Goal: Task Accomplishment & Management: Complete application form

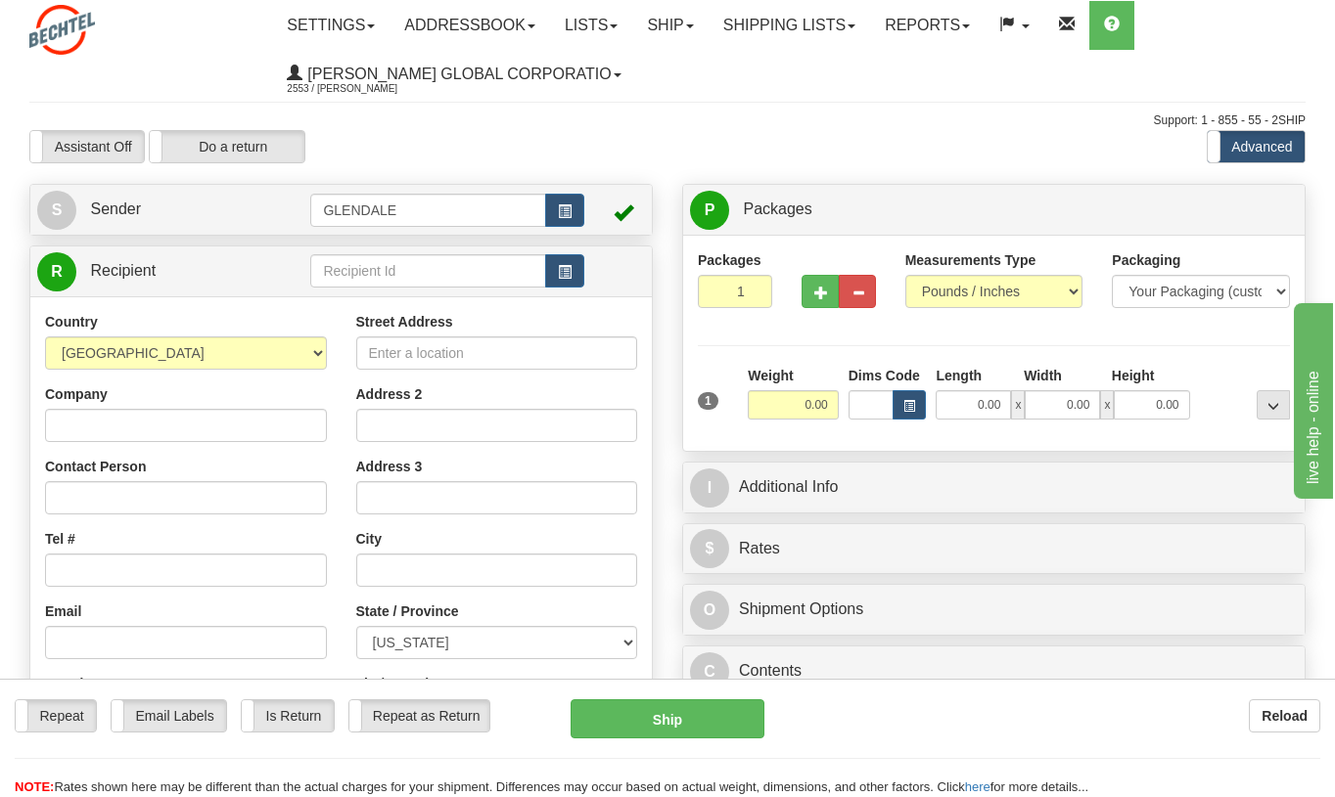
click at [348, 346] on div "Street Address Address 2 Address 3 City State / Province [US_STATE] [US_STATE] …" at bounding box center [496, 575] width 311 height 526
click at [395, 350] on input "Street Address" at bounding box center [497, 353] width 282 height 33
type input "1467 Amon Ct"
drag, startPoint x: 77, startPoint y: 571, endPoint x: 148, endPoint y: 572, distance: 70.5
click at [77, 571] on input "Tel #" at bounding box center [186, 570] width 282 height 33
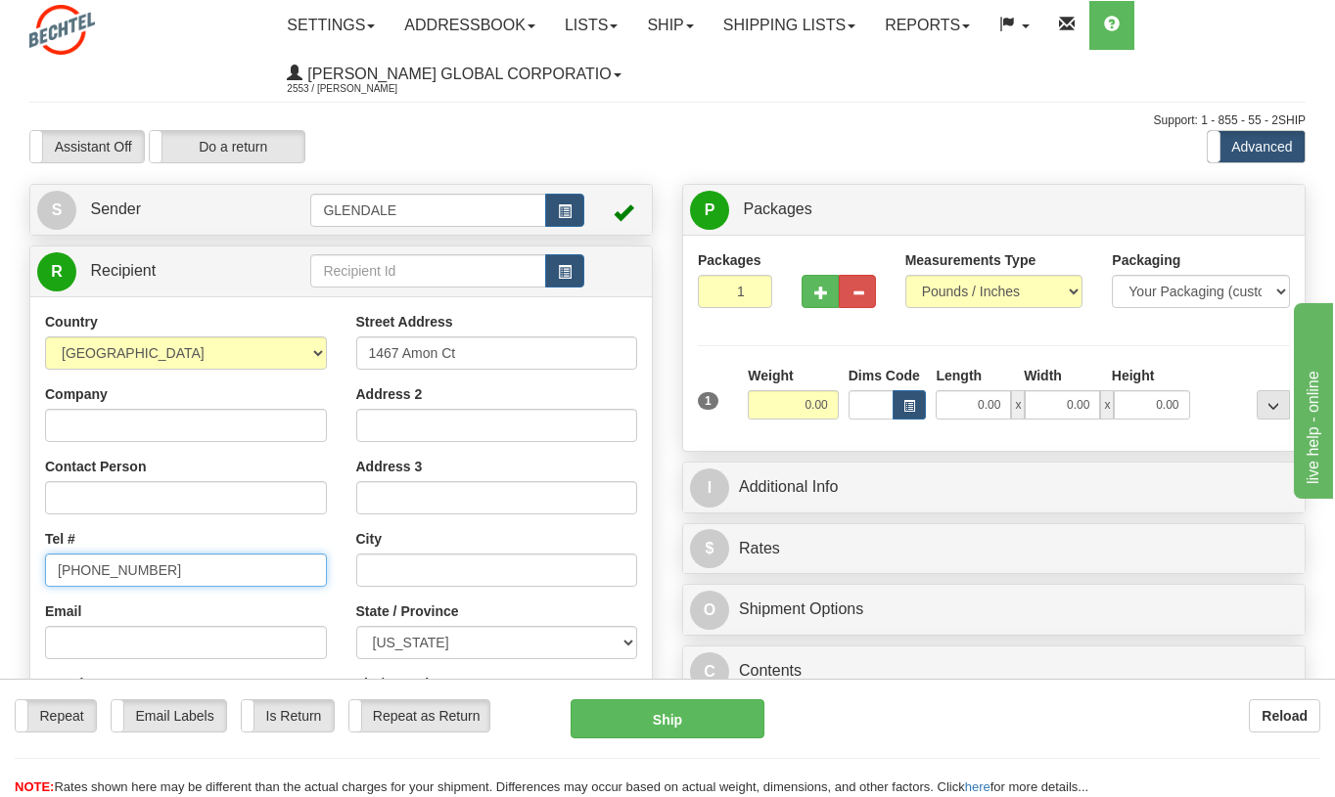
type input "[PHONE_NUMBER]"
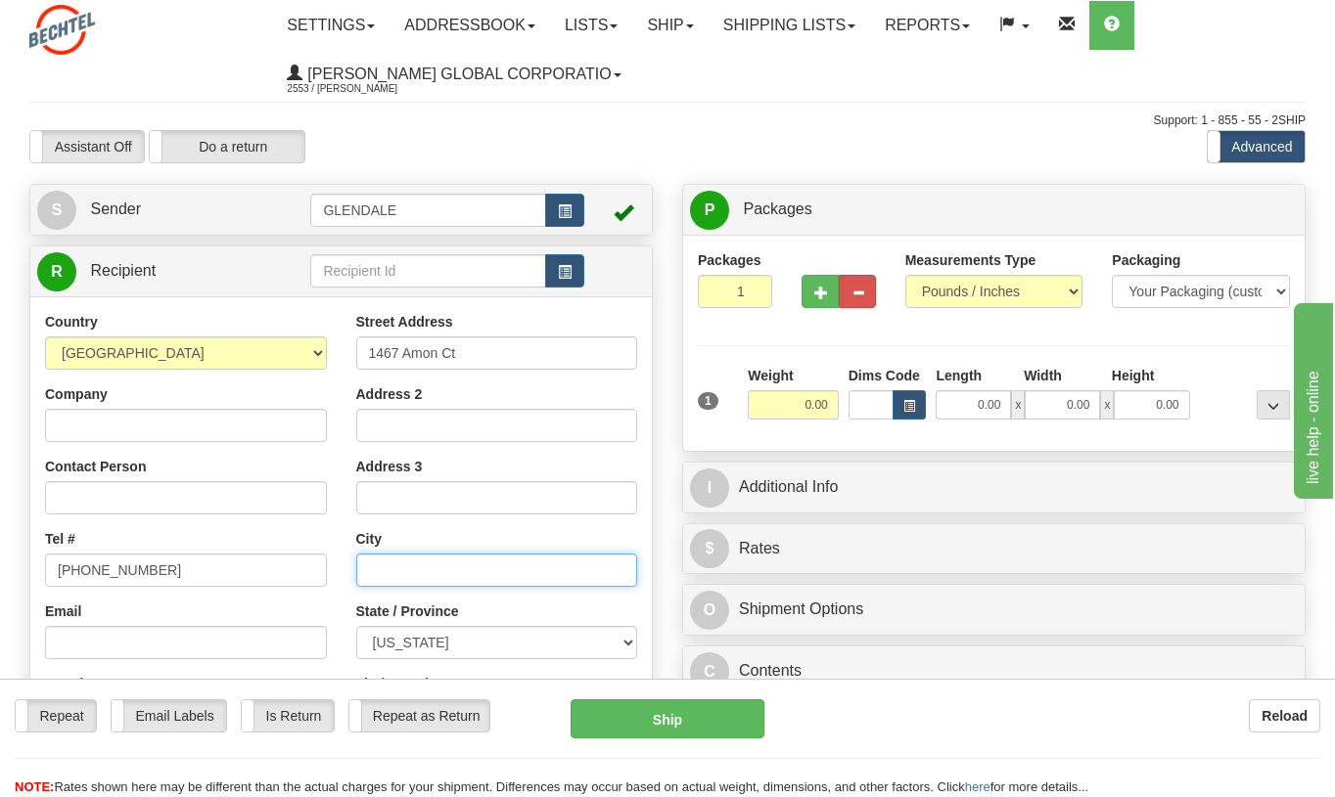
click at [456, 568] on input "text" at bounding box center [497, 570] width 282 height 33
type input "Richland"
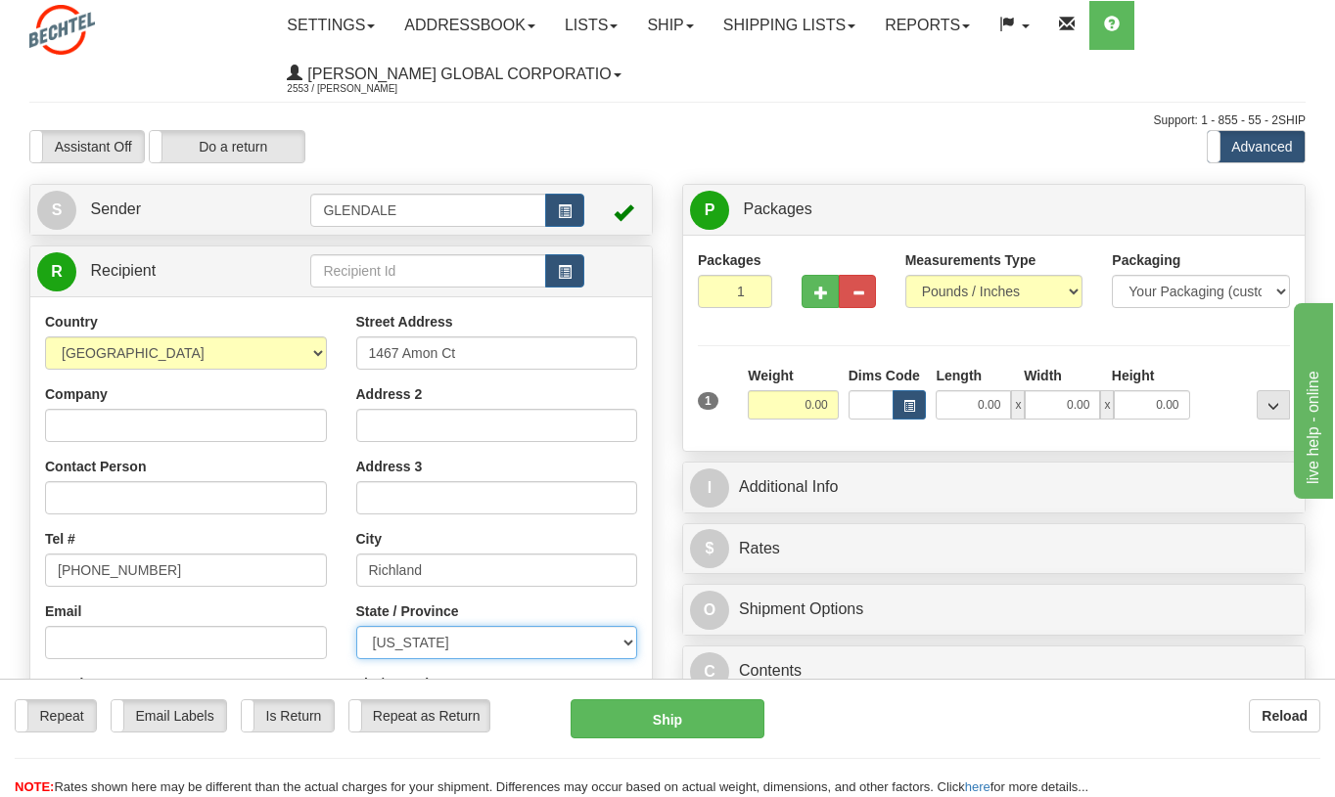
select select "WA"
click at [621, 646] on select "[US_STATE] [US_STATE] [US_STATE] [US_STATE] Armed Forces America Armed Forces E…" at bounding box center [497, 642] width 282 height 33
click at [356, 626] on select "[US_STATE] [US_STATE] [US_STATE] [US_STATE] Armed Forces America Armed Forces E…" at bounding box center [497, 642] width 282 height 33
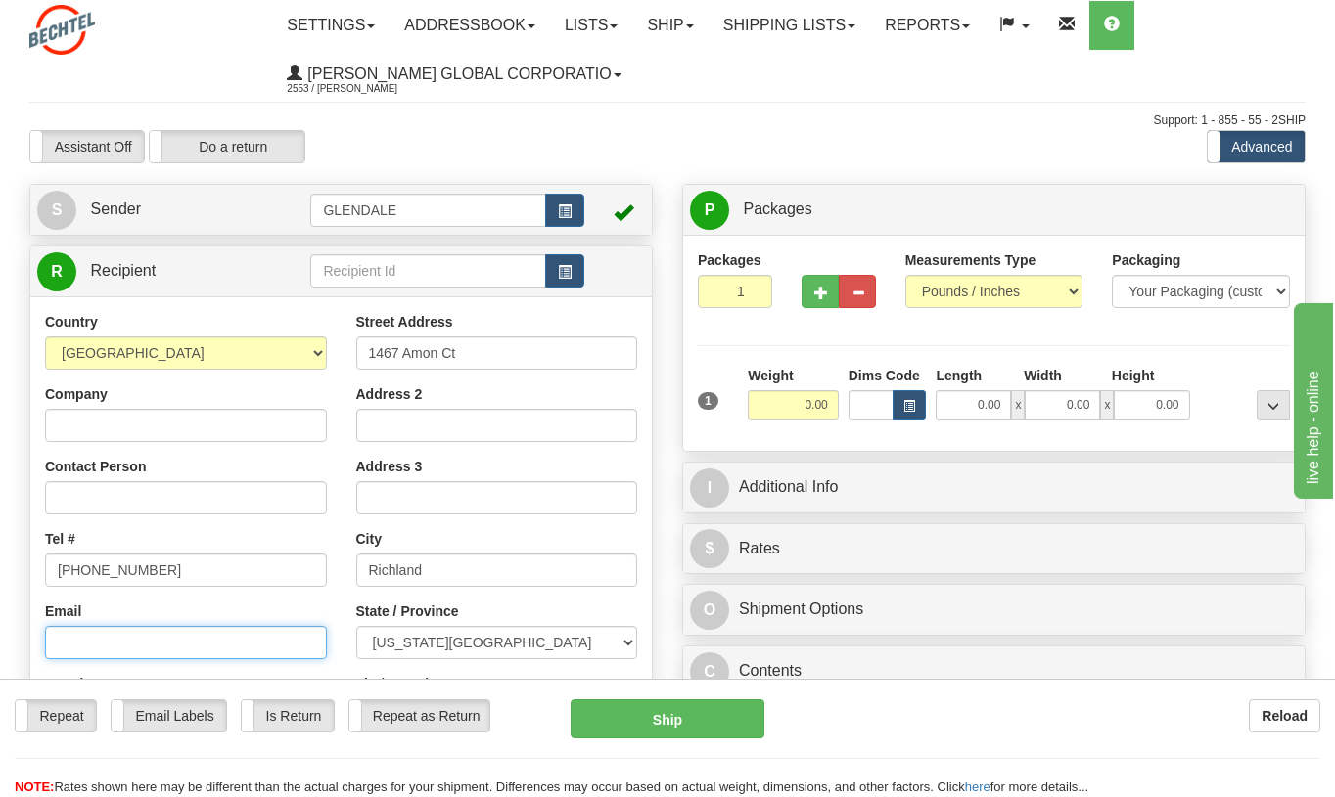
click at [90, 645] on input "Email" at bounding box center [186, 642] width 282 height 33
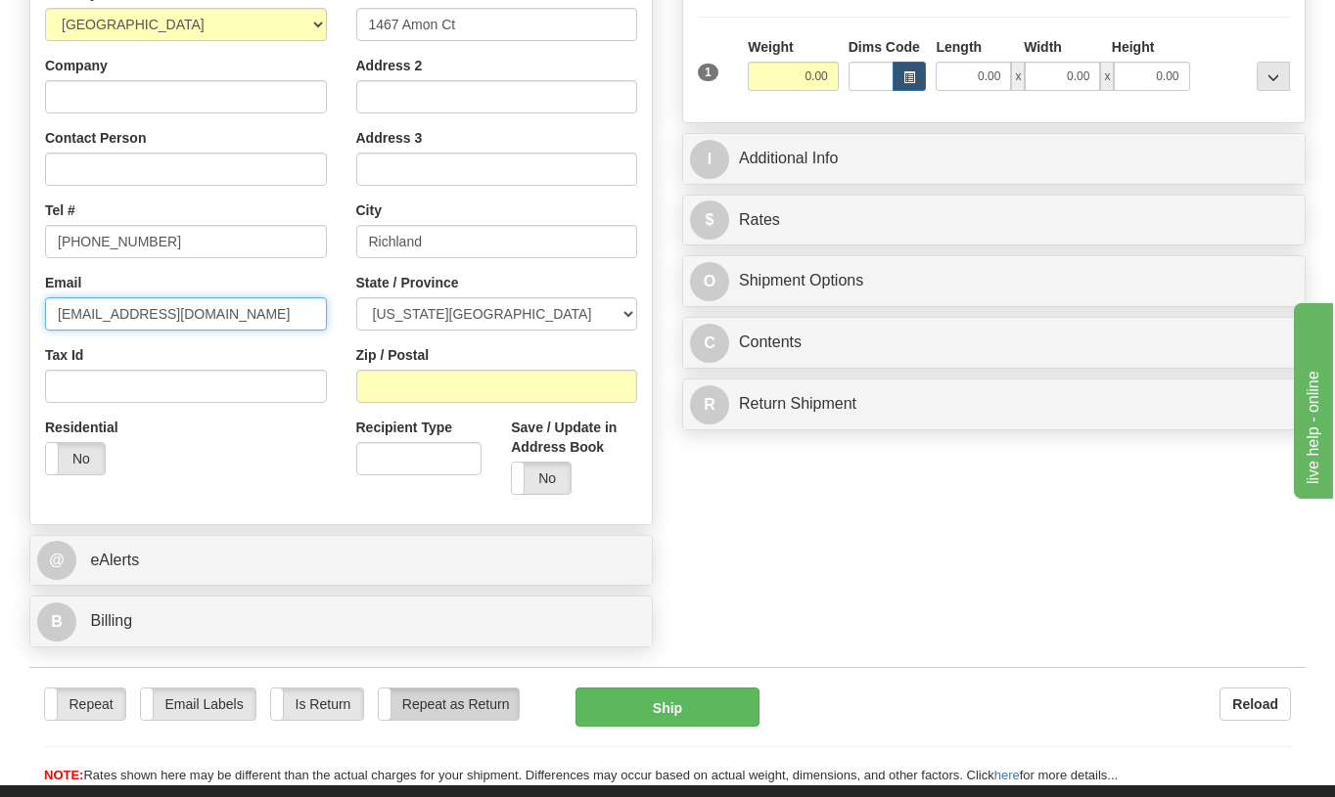
scroll to position [294, 0]
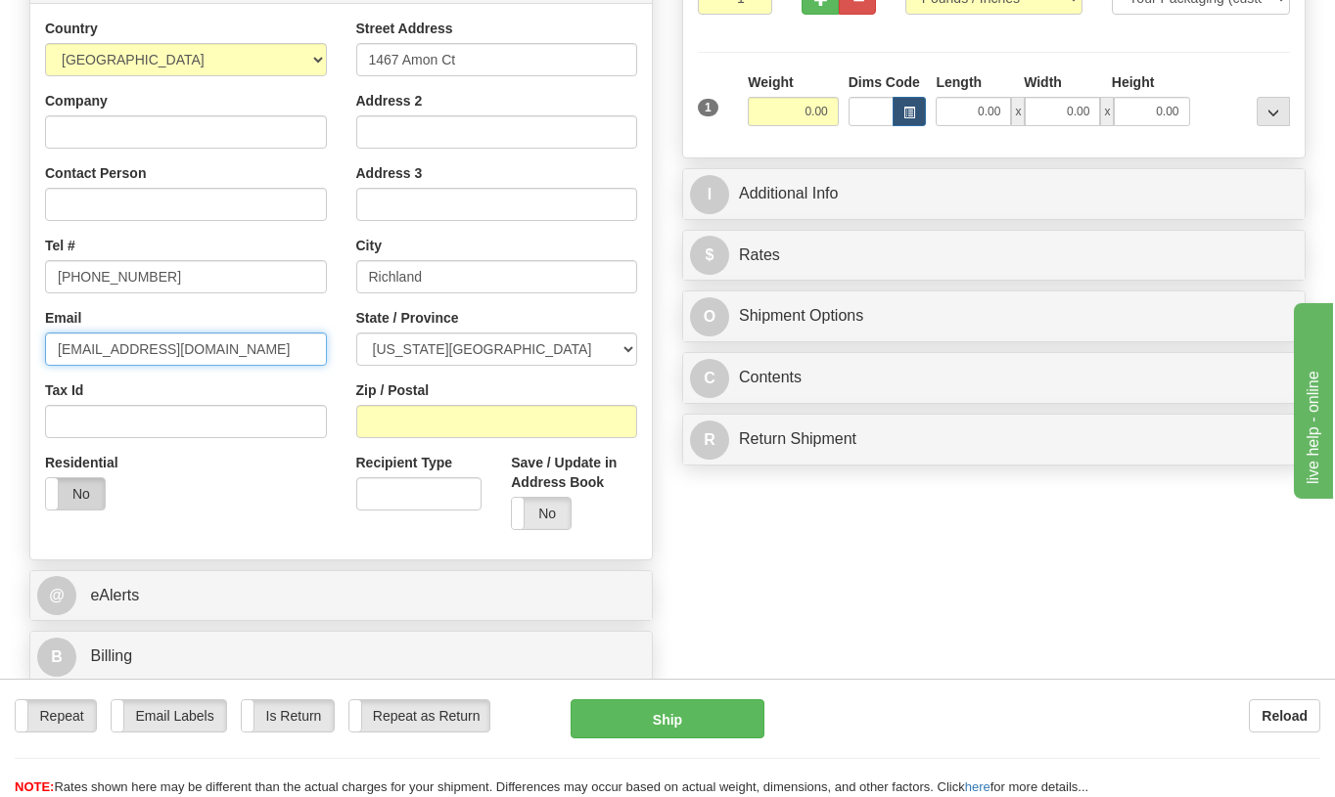
type input "[EMAIL_ADDRESS][DOMAIN_NAME]"
click at [62, 497] on label "No" at bounding box center [75, 493] width 59 height 31
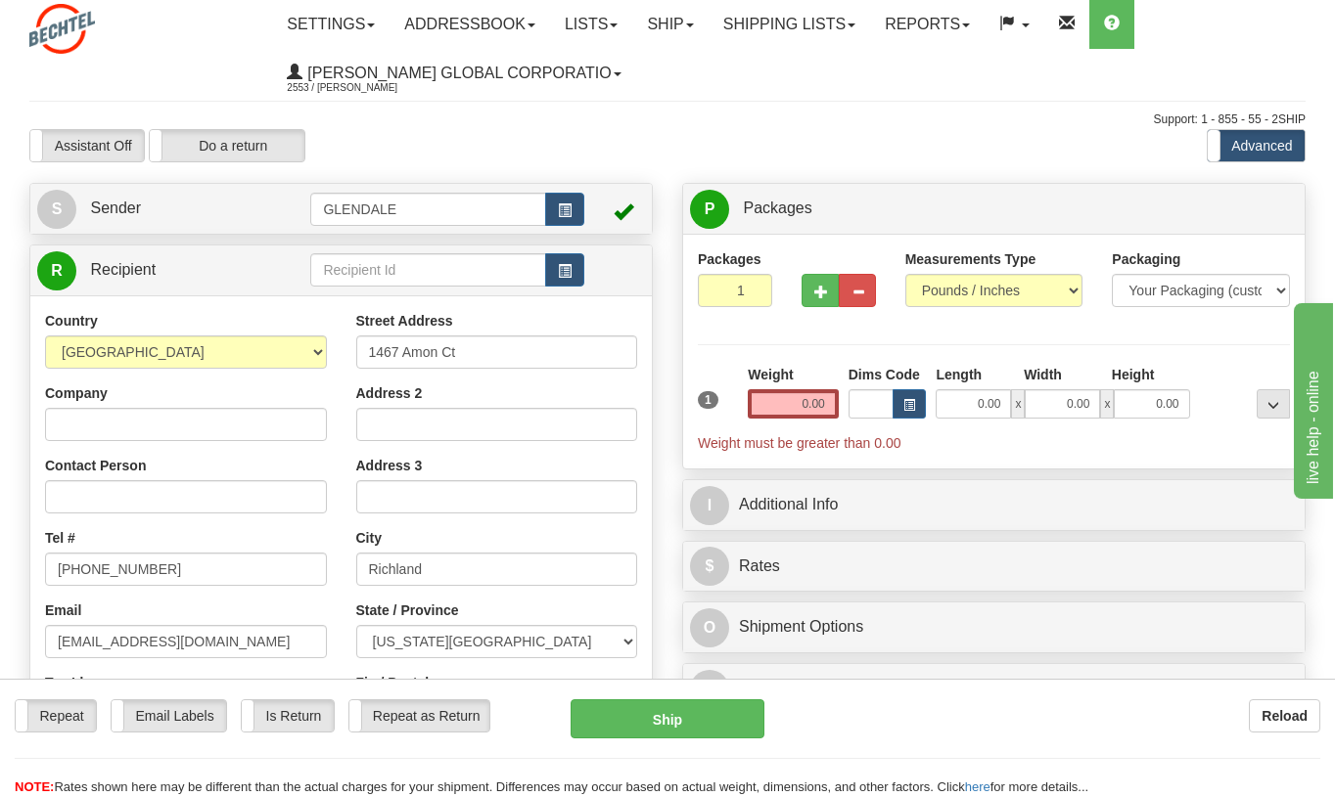
scroll to position [0, 0]
click at [803, 407] on input "0.00" at bounding box center [793, 404] width 91 height 29
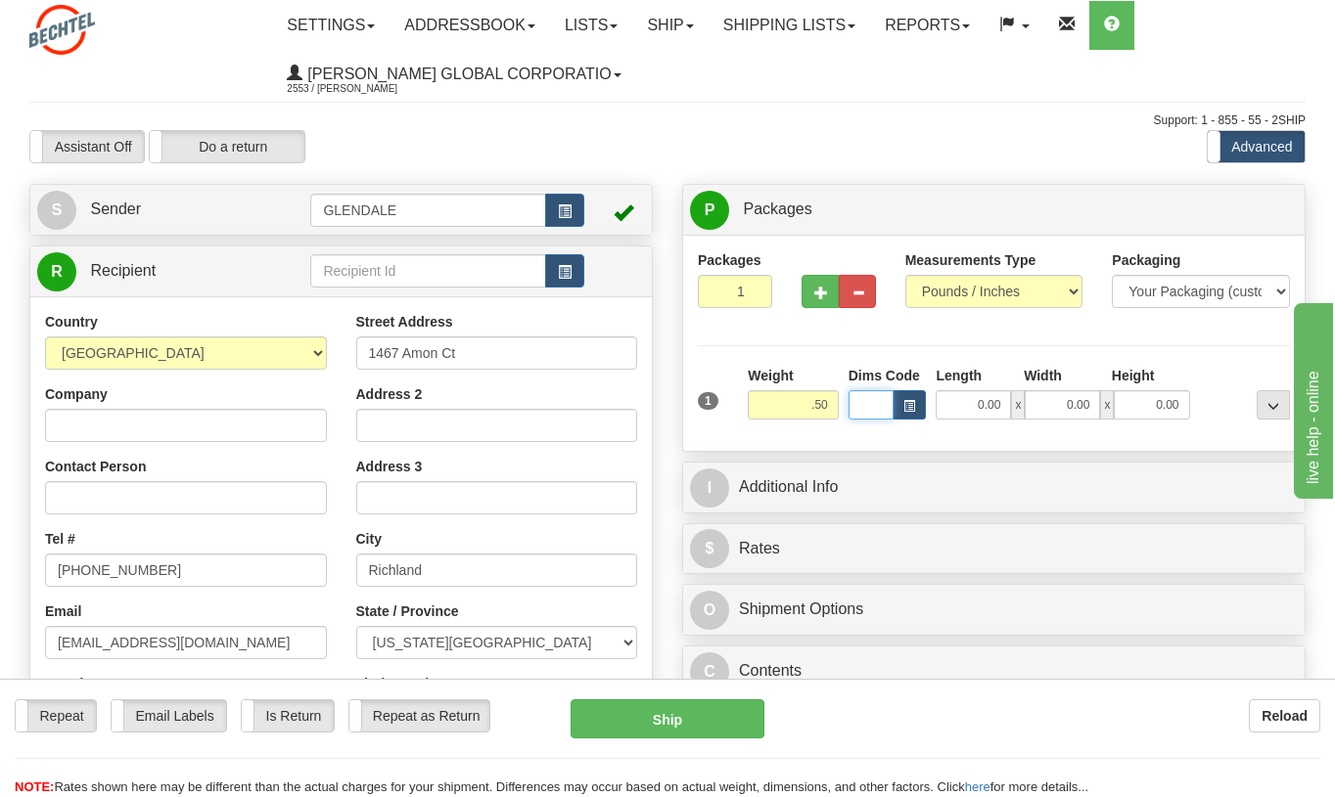
type input "0.50"
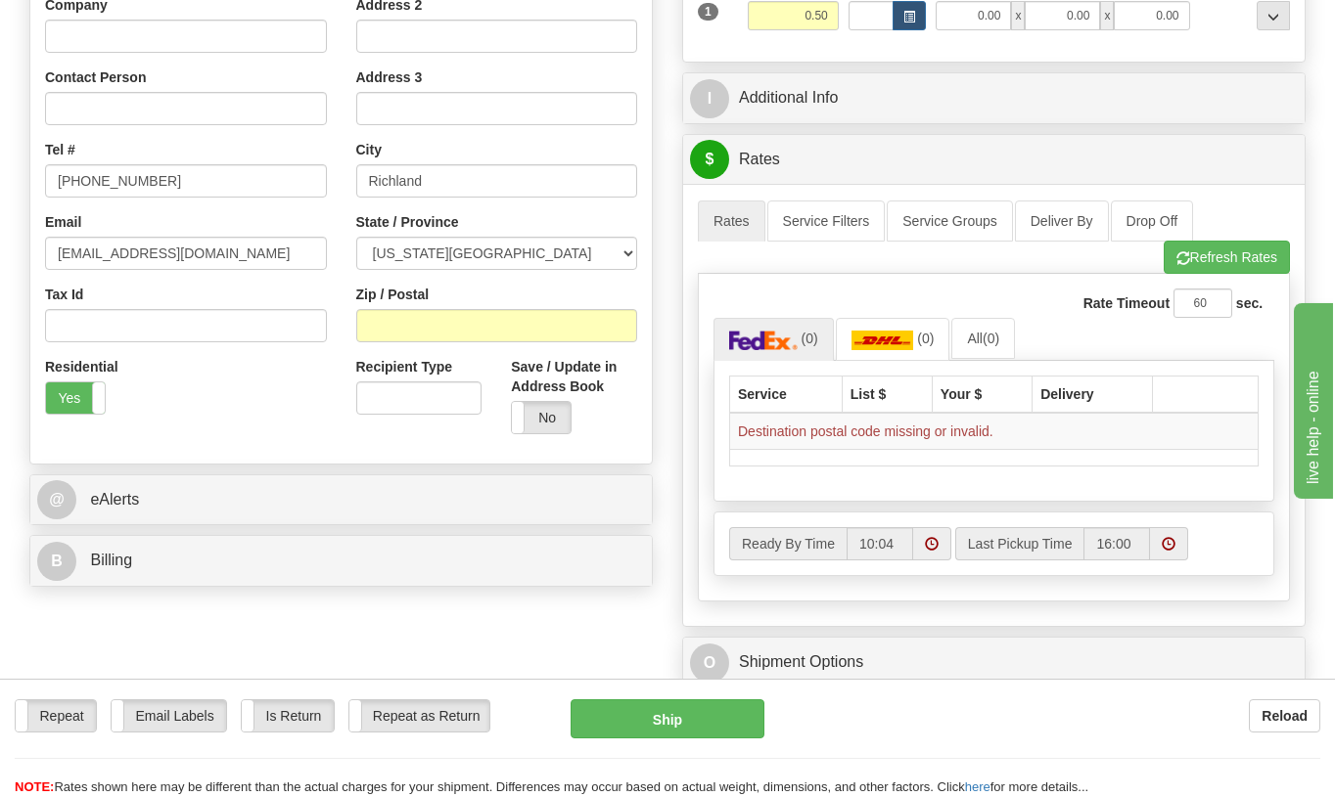
scroll to position [391, 0]
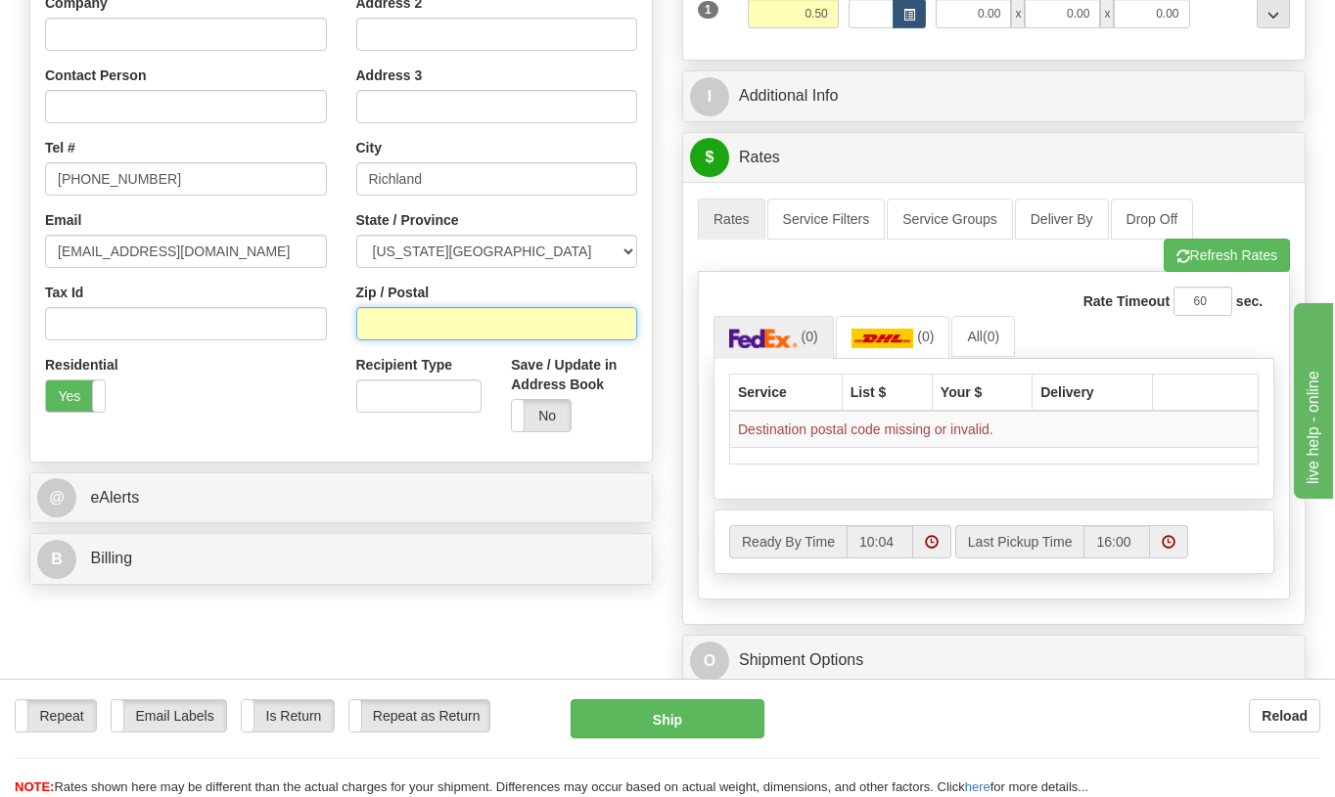
click at [424, 312] on input "Zip / Postal" at bounding box center [497, 323] width 282 height 33
type input "99352"
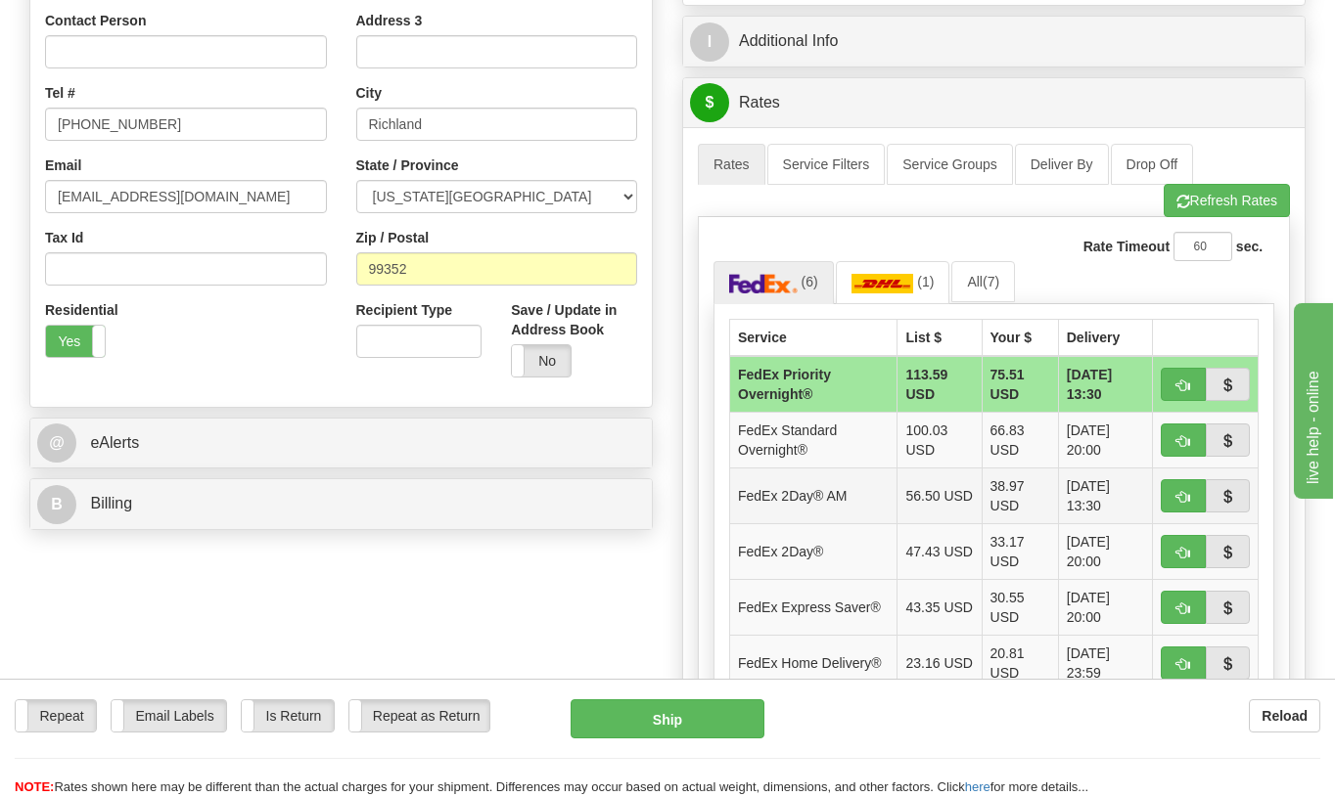
scroll to position [489, 0]
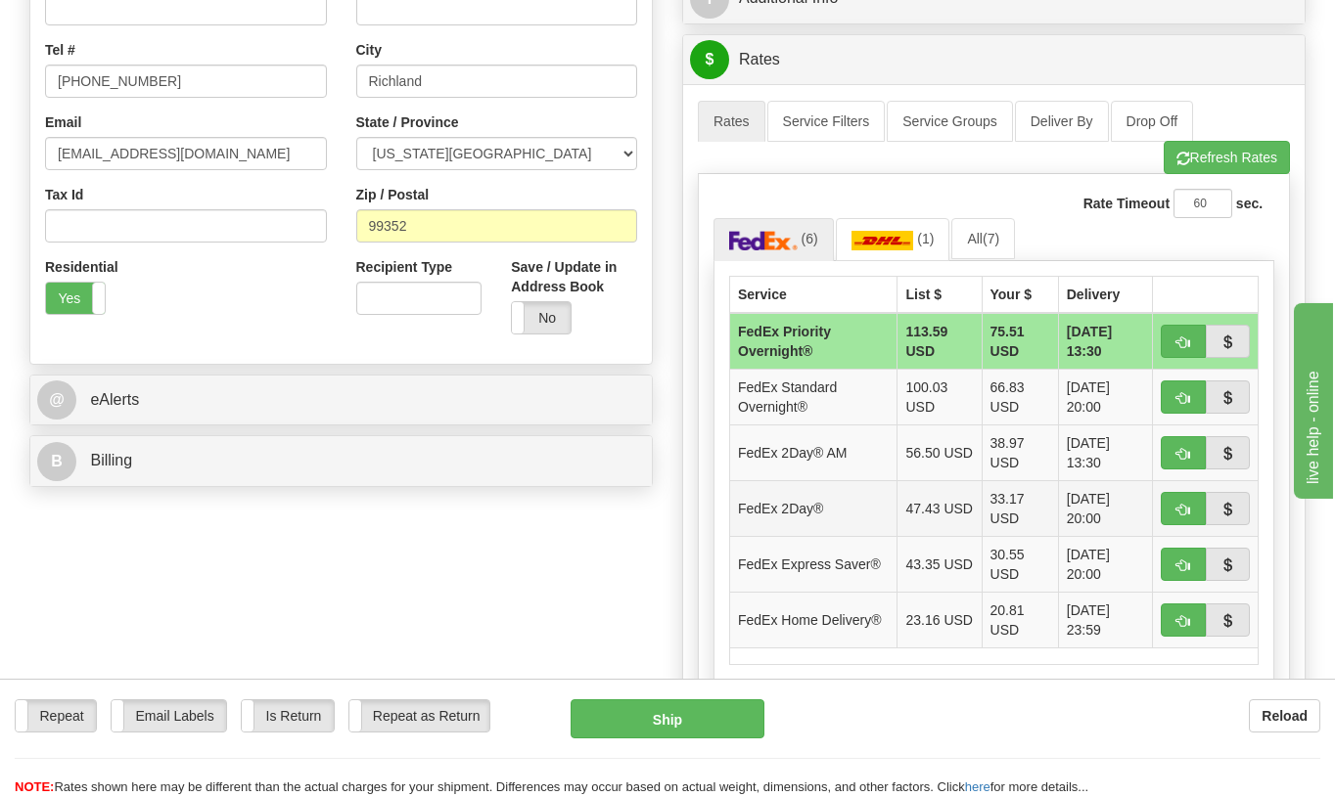
click at [788, 510] on td "FedEx 2Day®" at bounding box center [813, 508] width 167 height 56
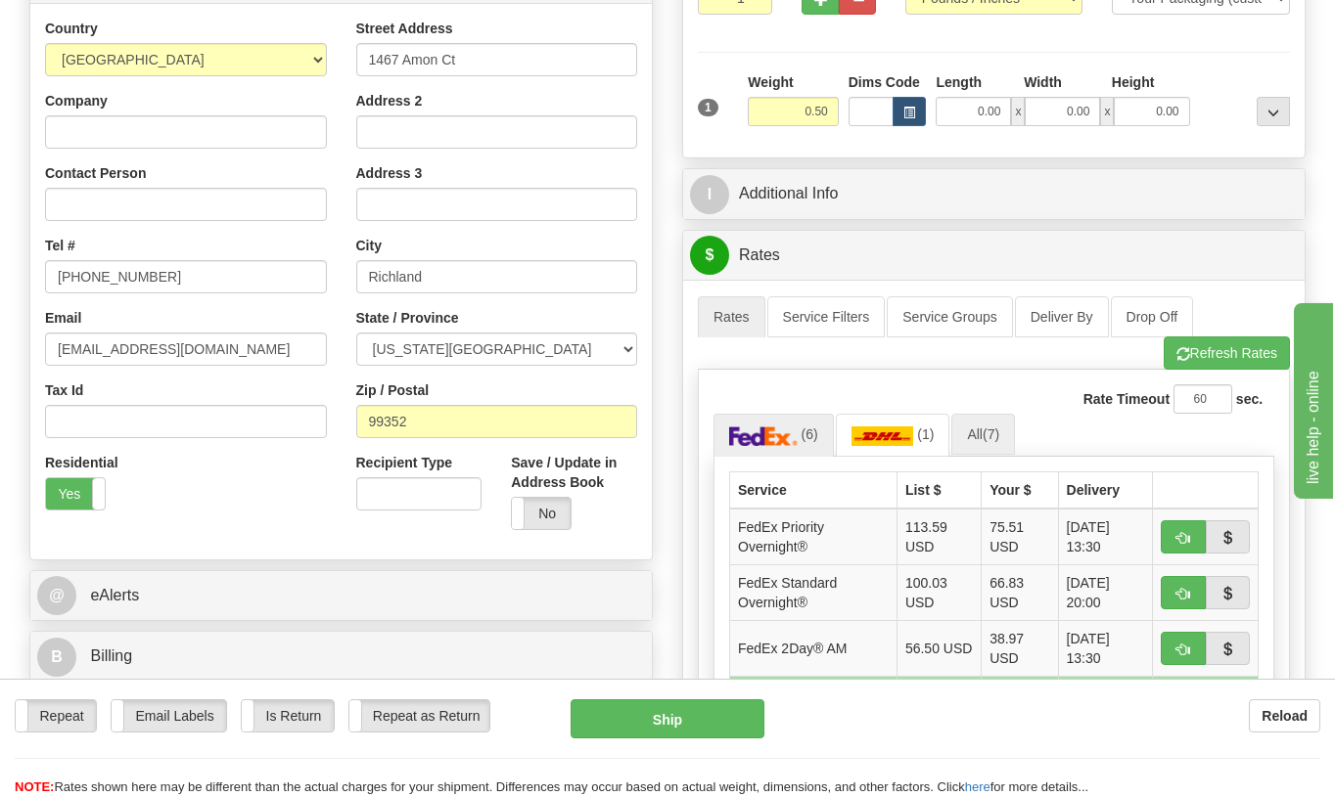
scroll to position [0, 0]
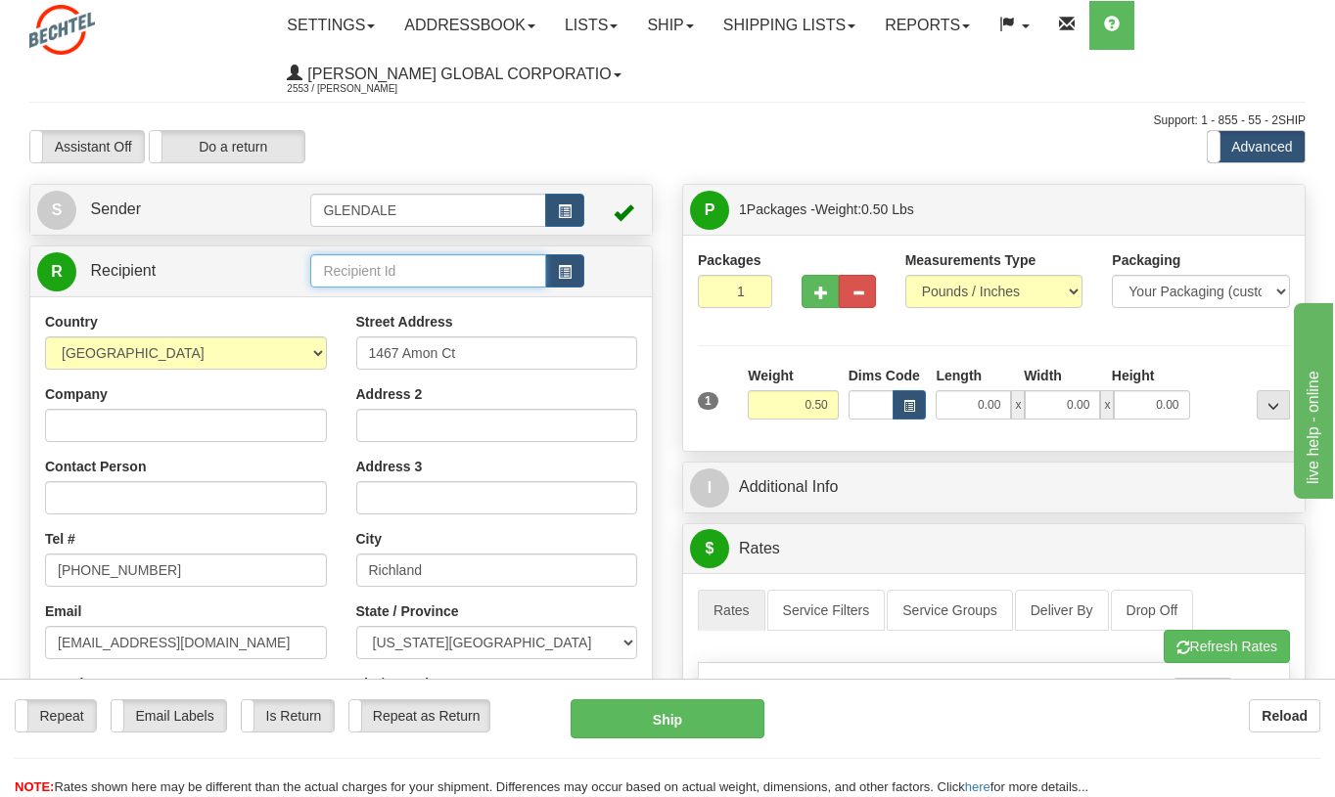
click at [360, 281] on input "text" at bounding box center [427, 270] width 235 height 33
click at [576, 277] on button "button" at bounding box center [564, 270] width 39 height 33
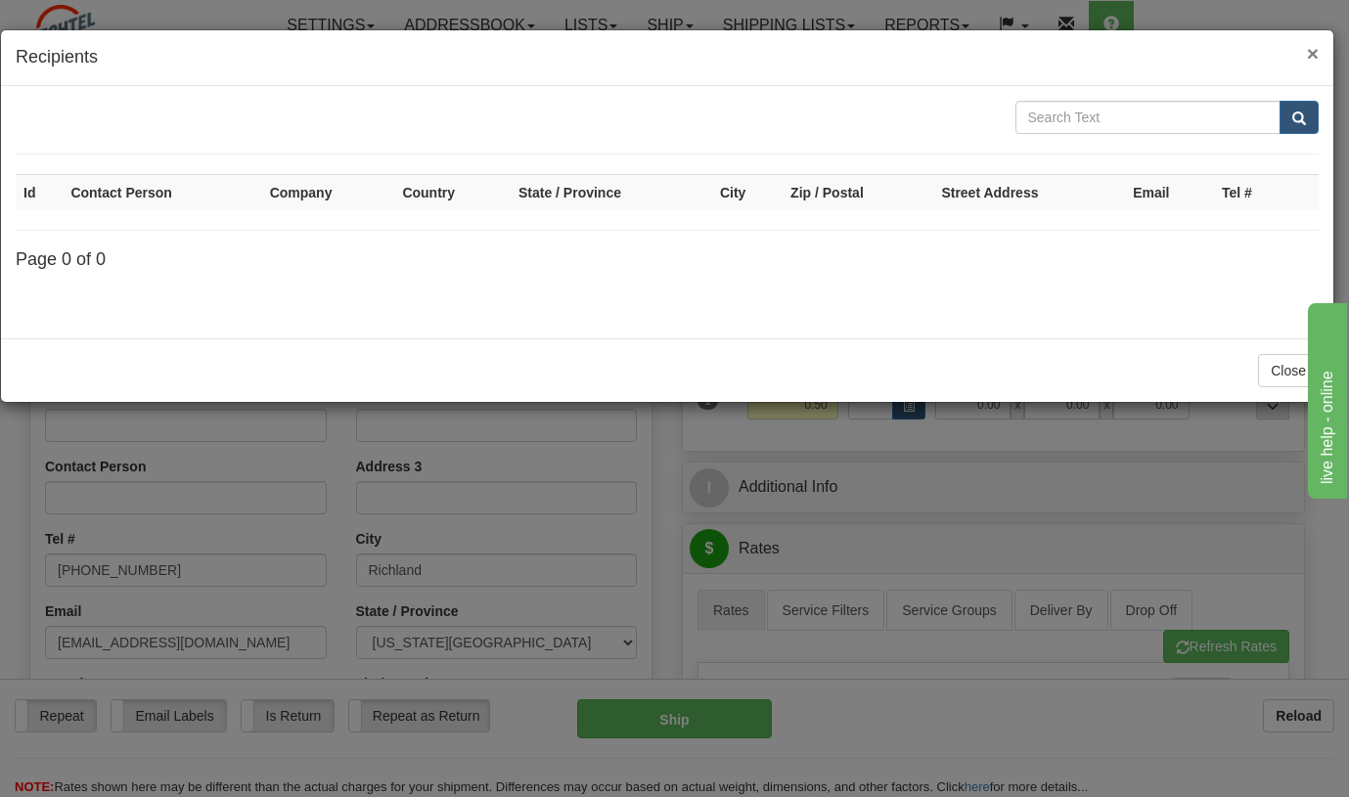
click at [1310, 52] on span "×" at bounding box center [1313, 53] width 12 height 23
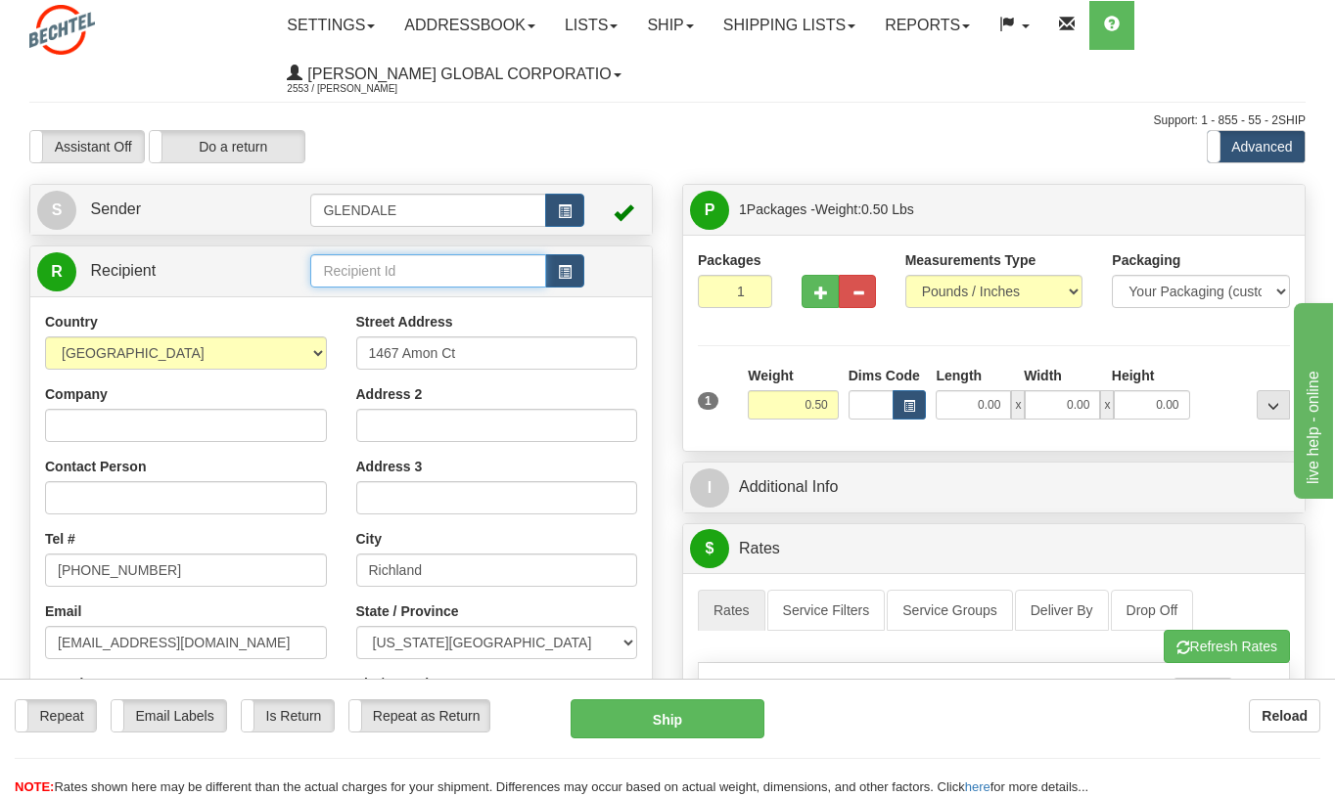
click at [356, 272] on input "text" at bounding box center [427, 270] width 235 height 33
click at [428, 259] on input "text" at bounding box center [427, 270] width 235 height 33
paste input "139938"
type input "139938"
click button "Delete" at bounding box center [0, 0] width 0 height 0
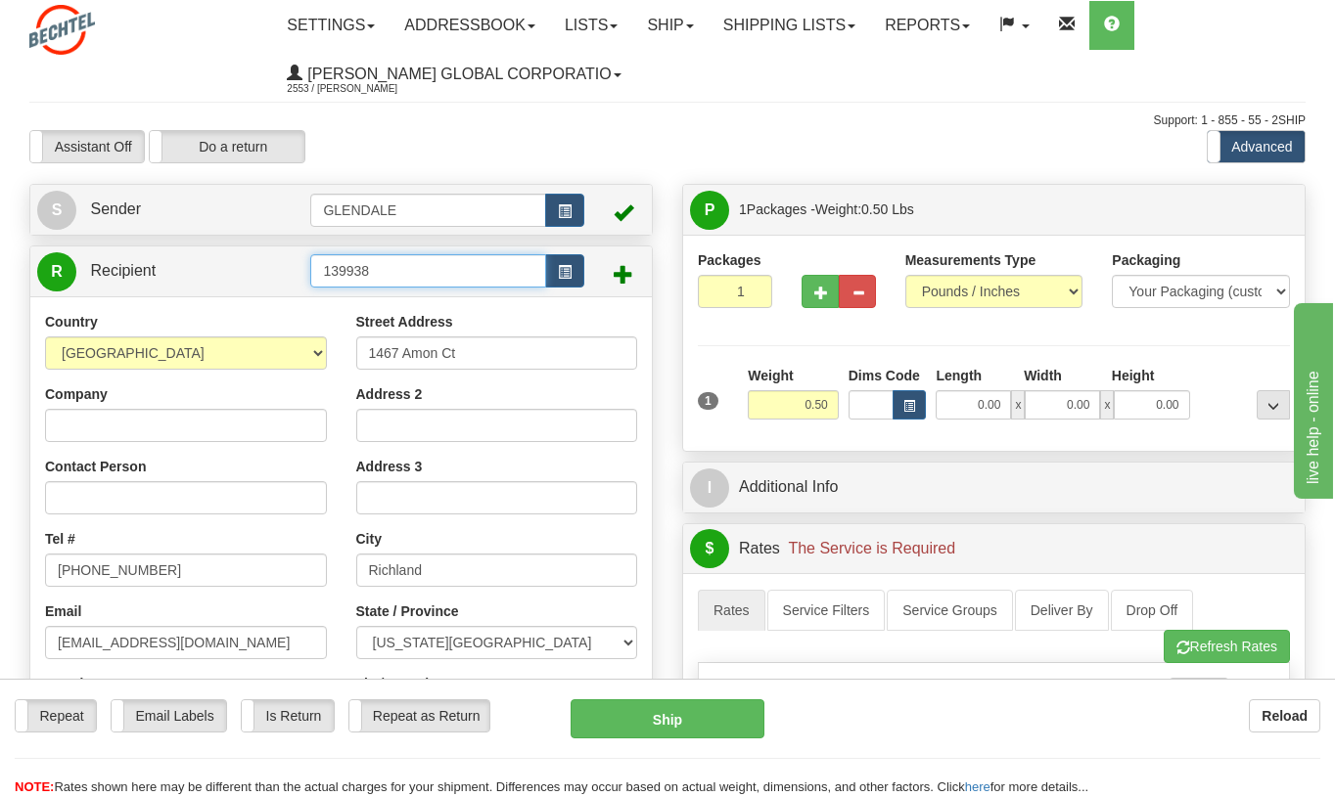
drag, startPoint x: 429, startPoint y: 280, endPoint x: 305, endPoint y: 279, distance: 123.3
click at [305, 279] on tr "R Recipient 139938" at bounding box center [341, 271] width 608 height 40
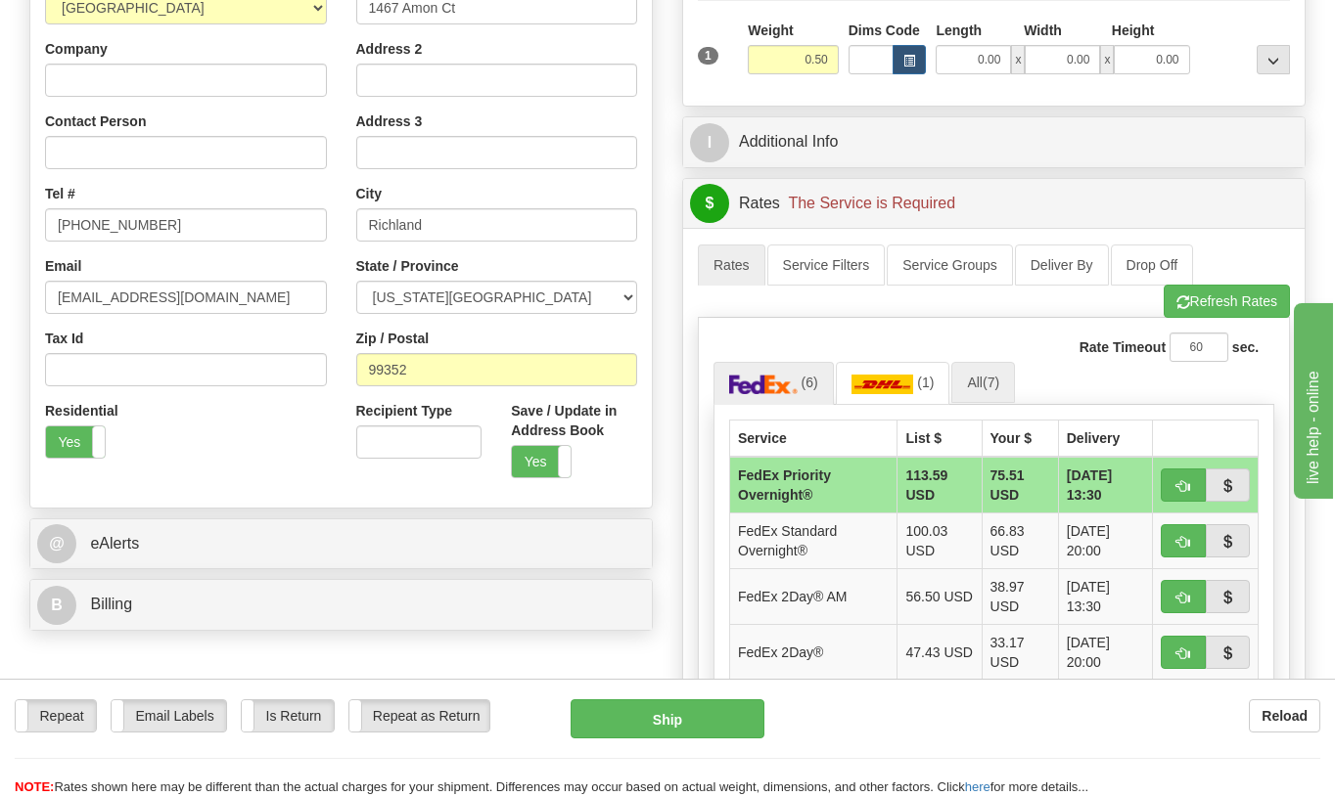
scroll to position [391, 0]
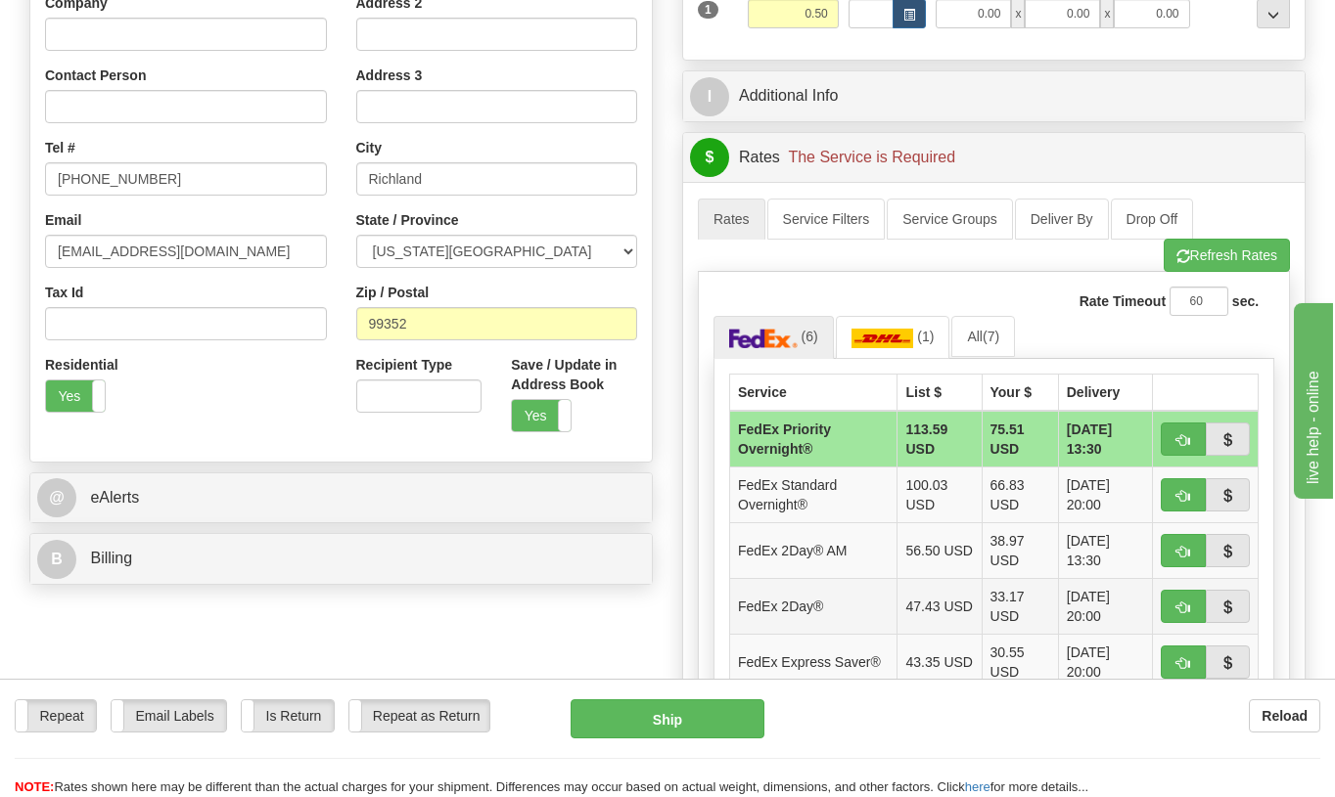
click at [793, 600] on td "FedEx 2Day®" at bounding box center [813, 606] width 167 height 56
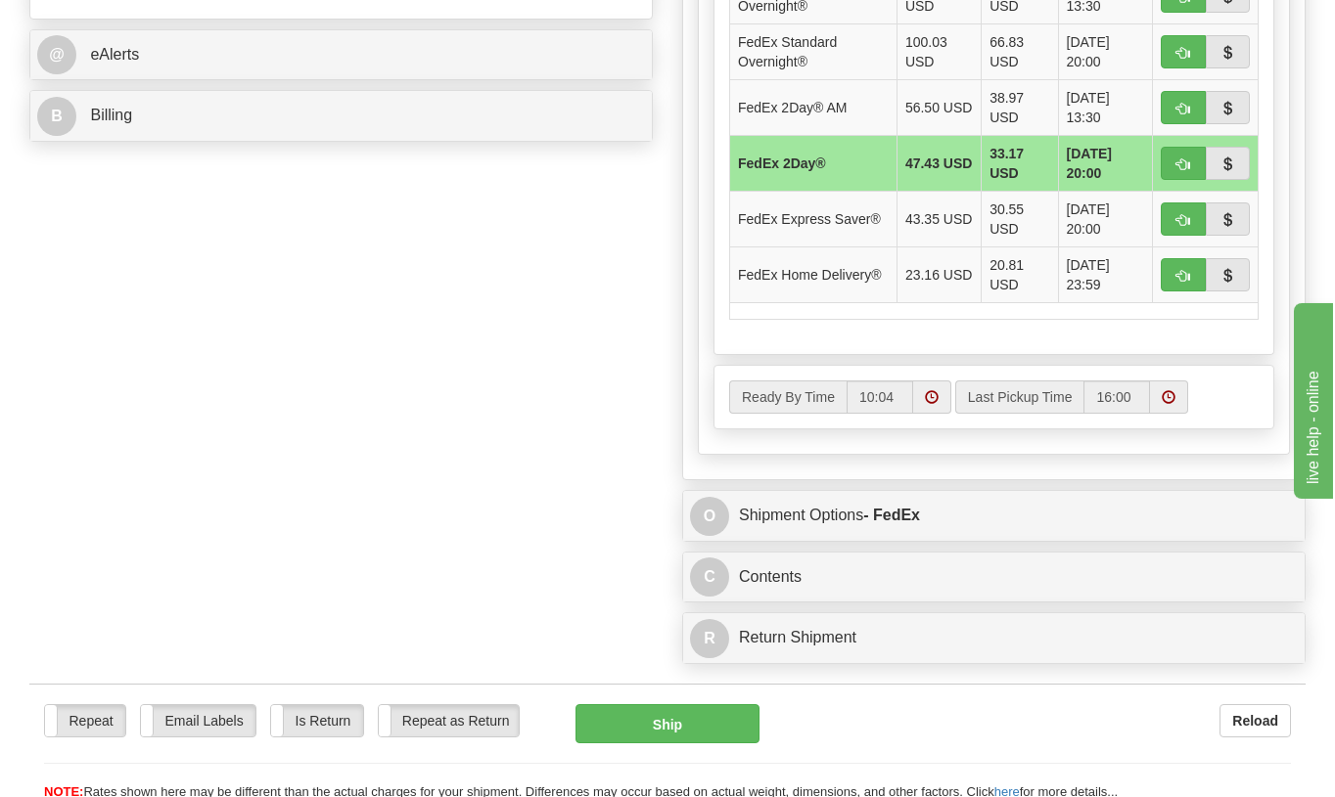
scroll to position [881, 0]
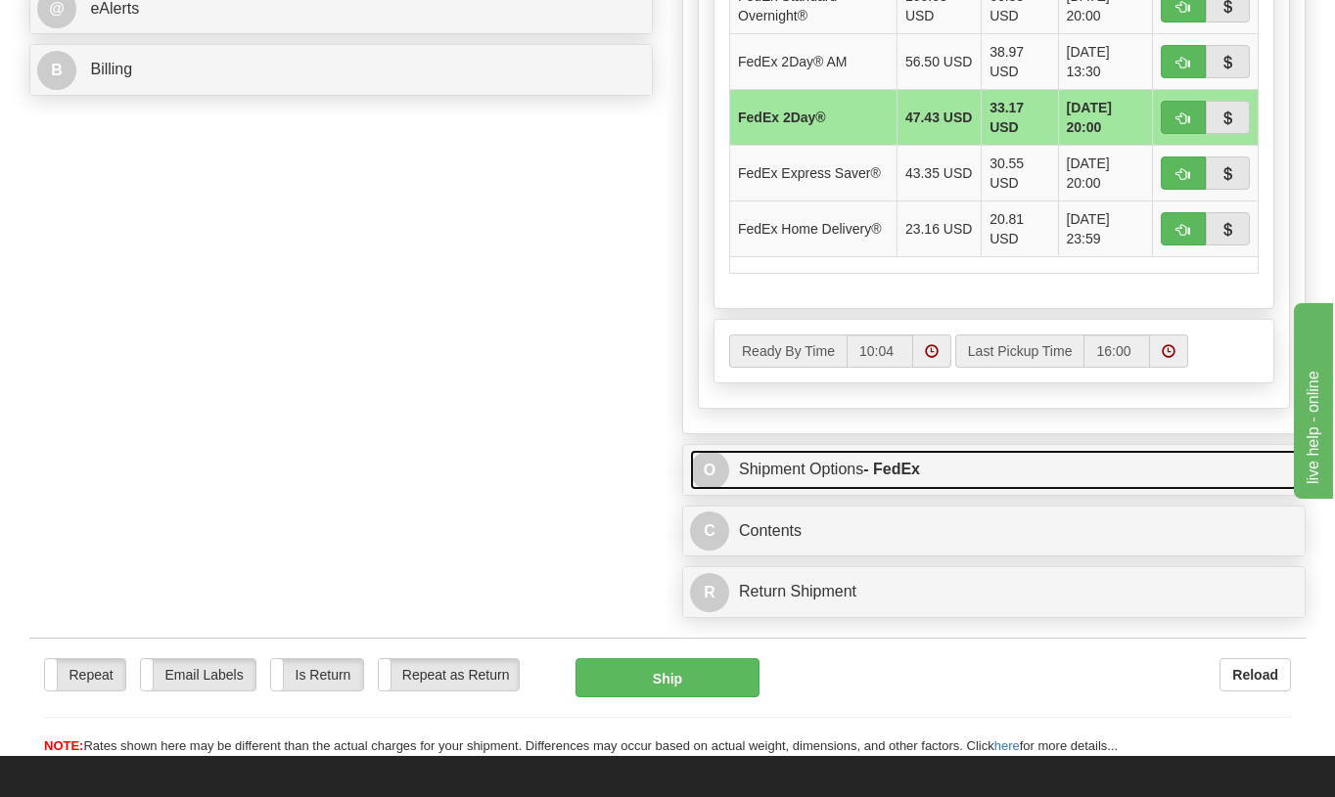
click at [802, 475] on link "O Shipment Options - FedEx" at bounding box center [994, 470] width 608 height 40
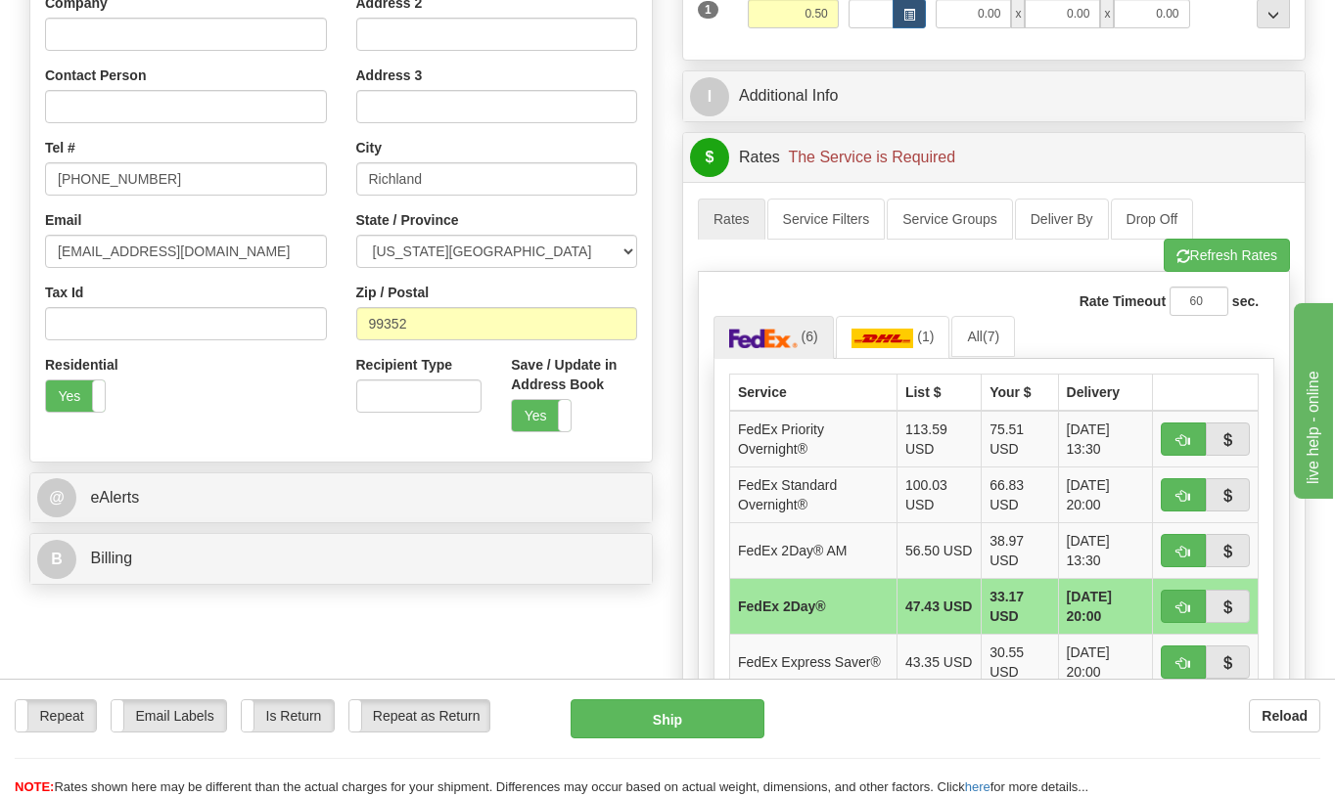
scroll to position [98, 0]
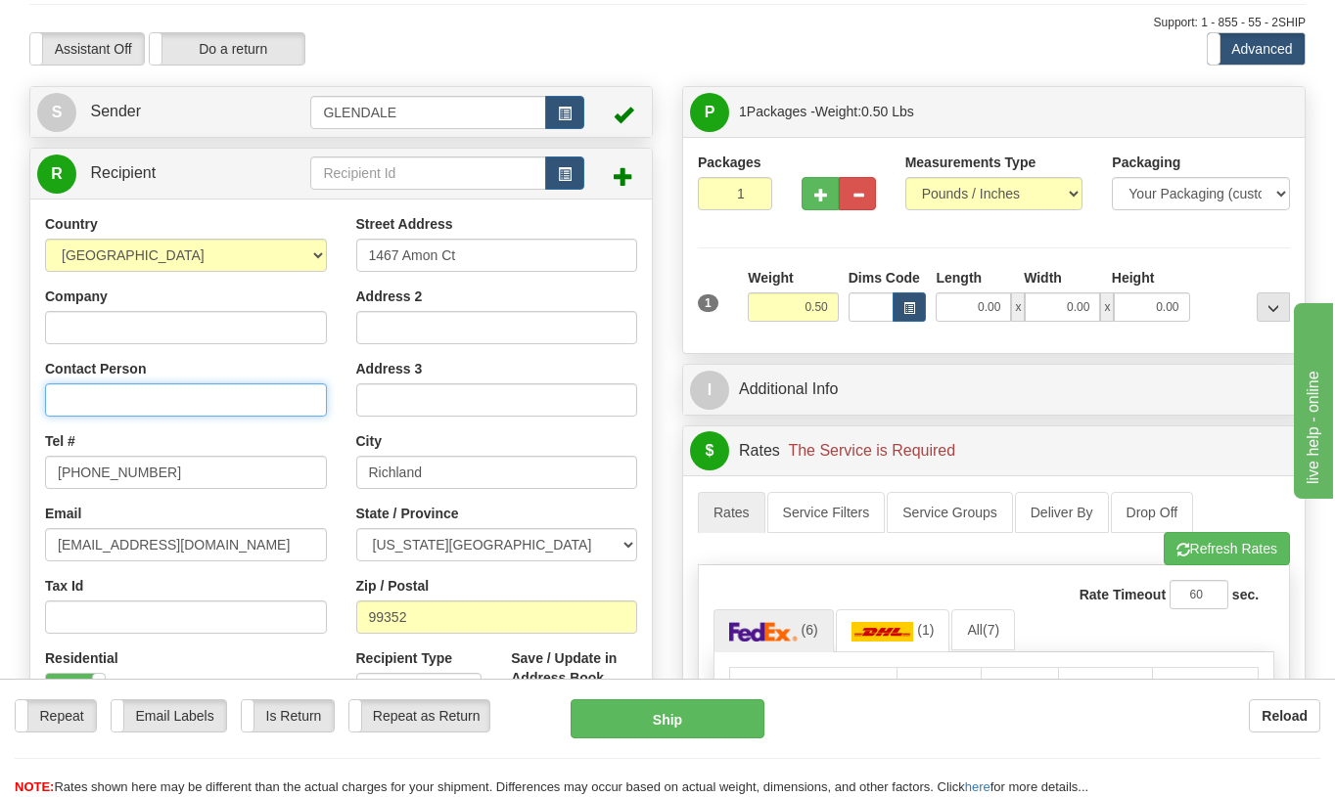
drag, startPoint x: 103, startPoint y: 398, endPoint x: 143, endPoint y: 391, distance: 40.7
click at [103, 398] on input "Contact Person" at bounding box center [186, 400] width 282 height 33
type input "[PERSON_NAME]"
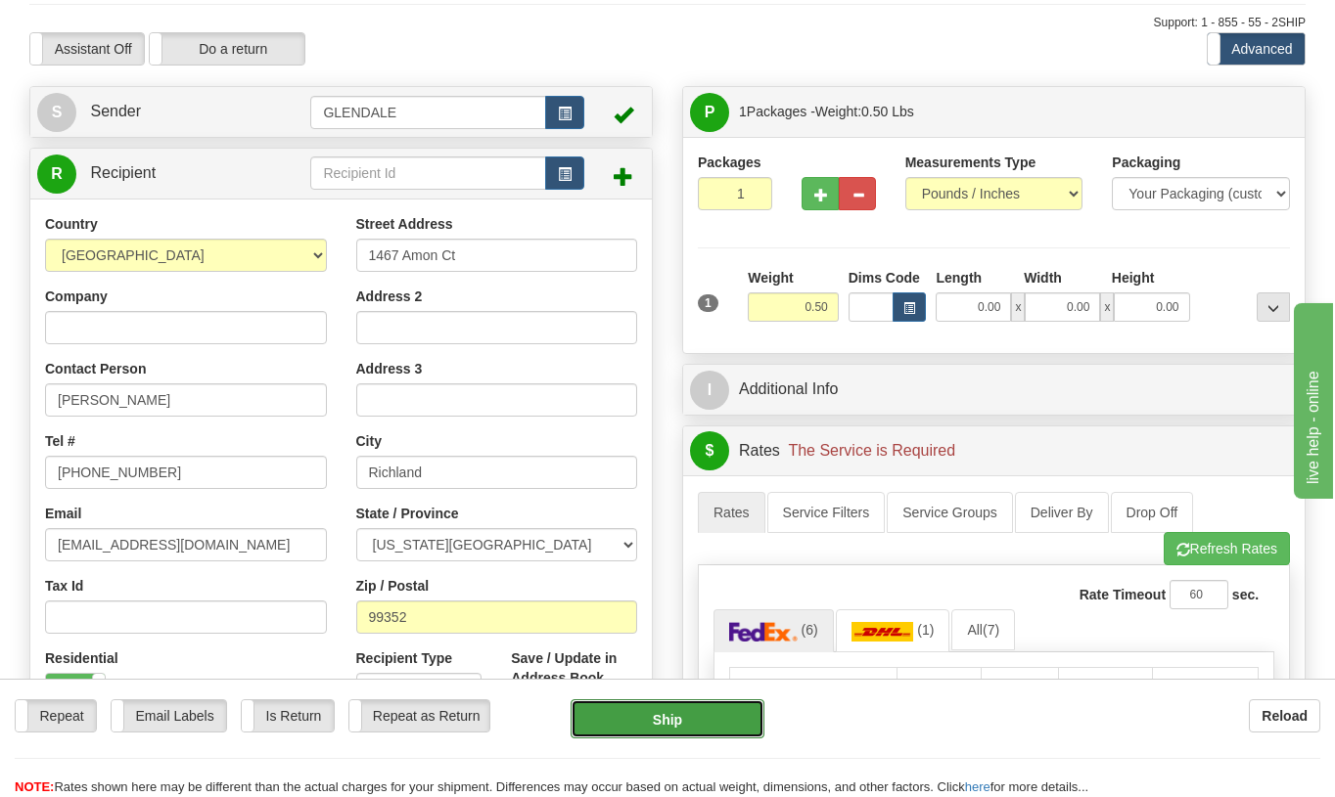
click at [660, 719] on button "Ship" at bounding box center [666, 719] width 193 height 39
type input "03"
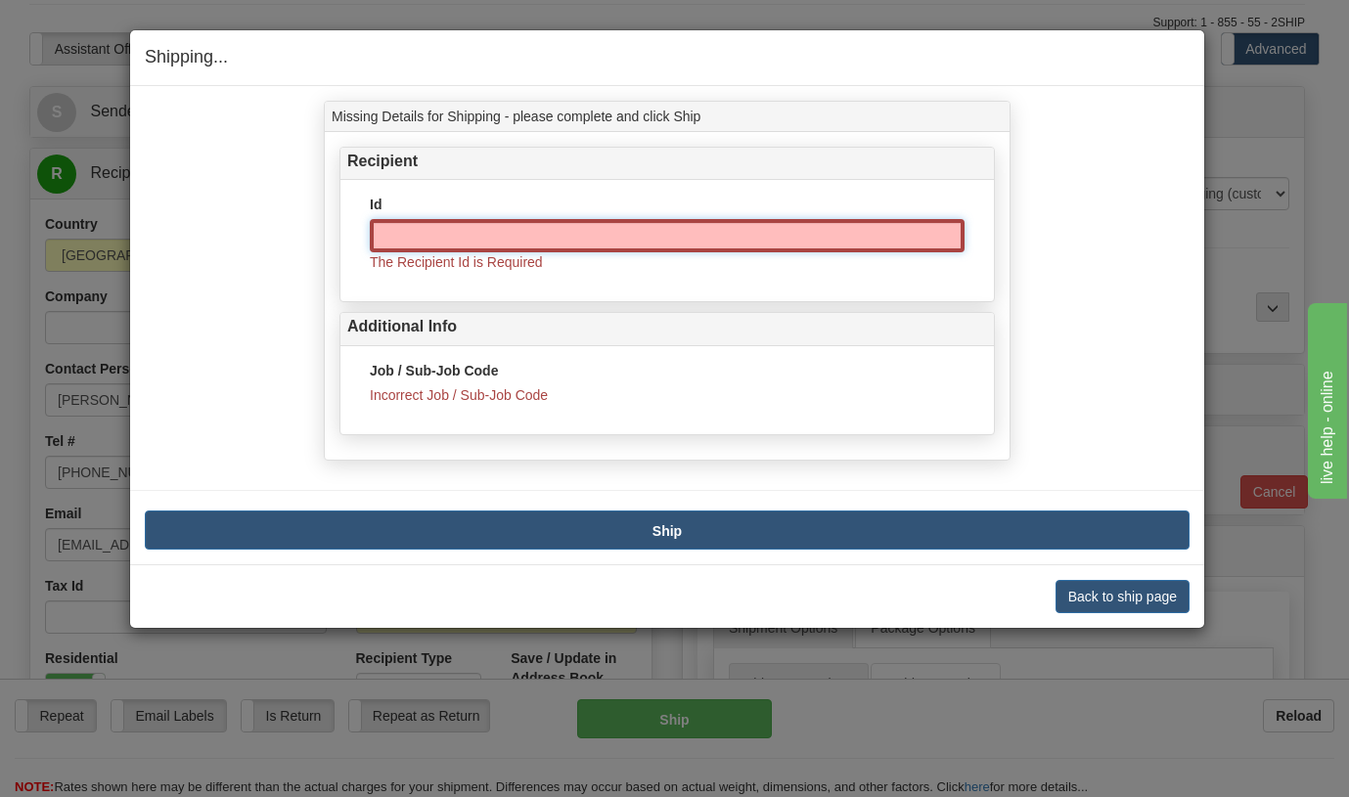
click at [401, 240] on input "Id" at bounding box center [667, 235] width 595 height 33
click at [1100, 594] on button "Back to ship page" at bounding box center [1123, 596] width 134 height 33
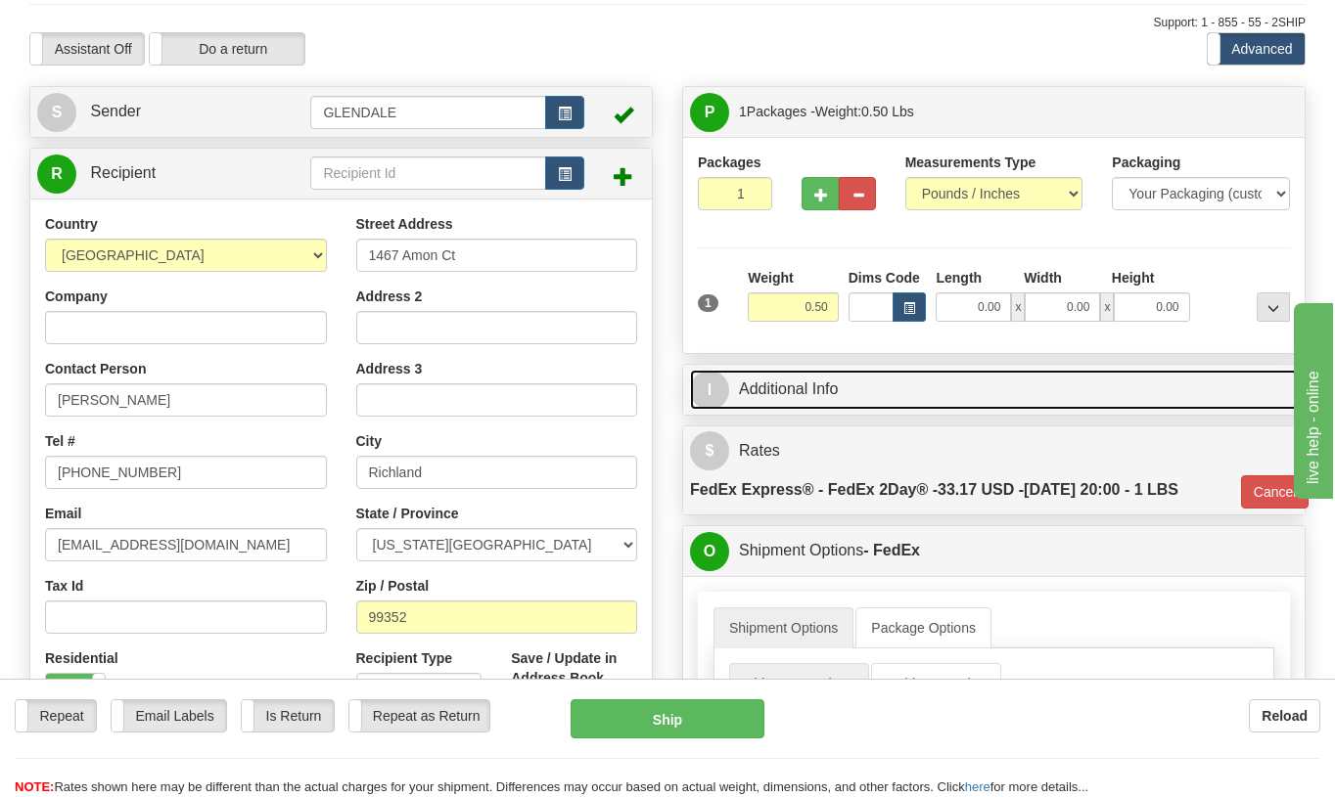
click at [758, 385] on link "I Additional Info" at bounding box center [994, 390] width 608 height 40
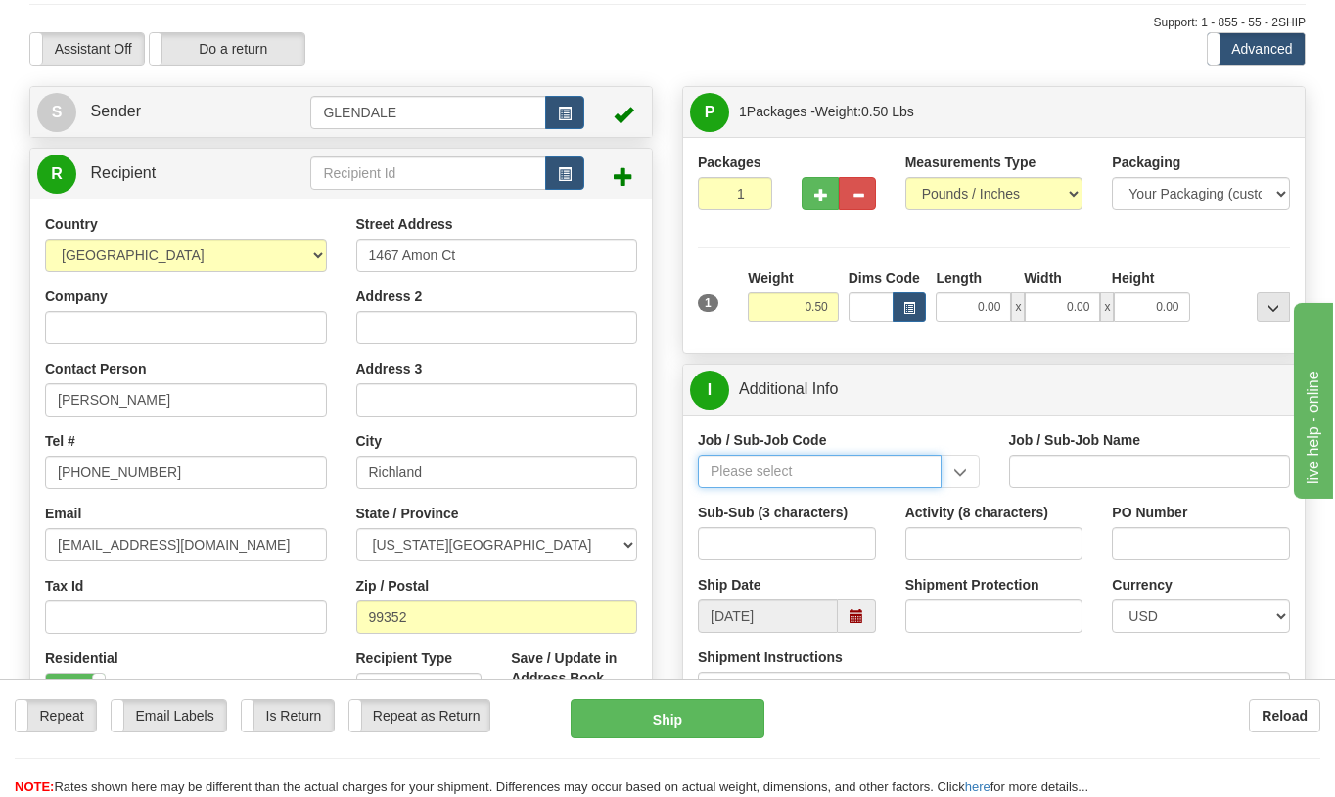
click at [856, 470] on input "Job / Sub-Job Code" at bounding box center [820, 471] width 244 height 33
type input "97487-912"
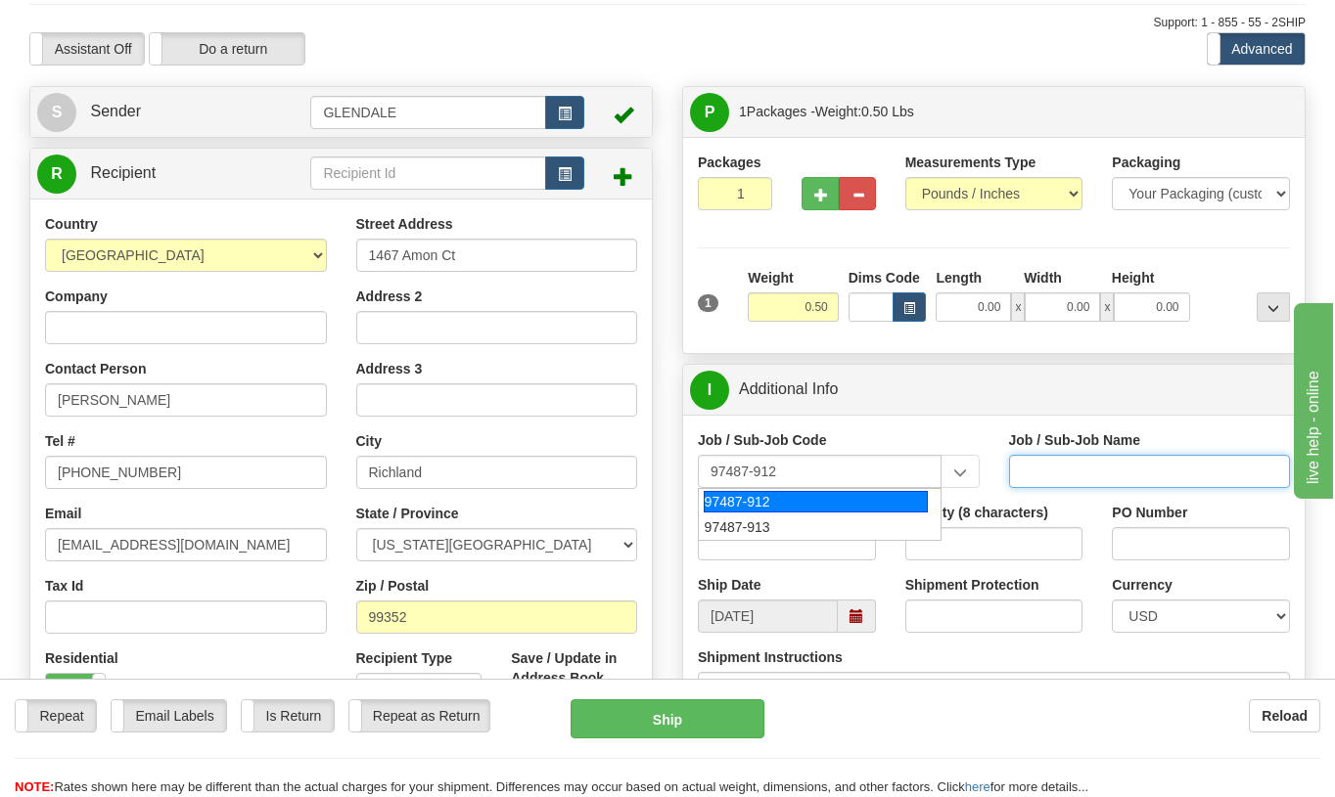
type input "BENEFIT ADMINISTRATION - BENEFIT PLAN ADMINISTRATI"
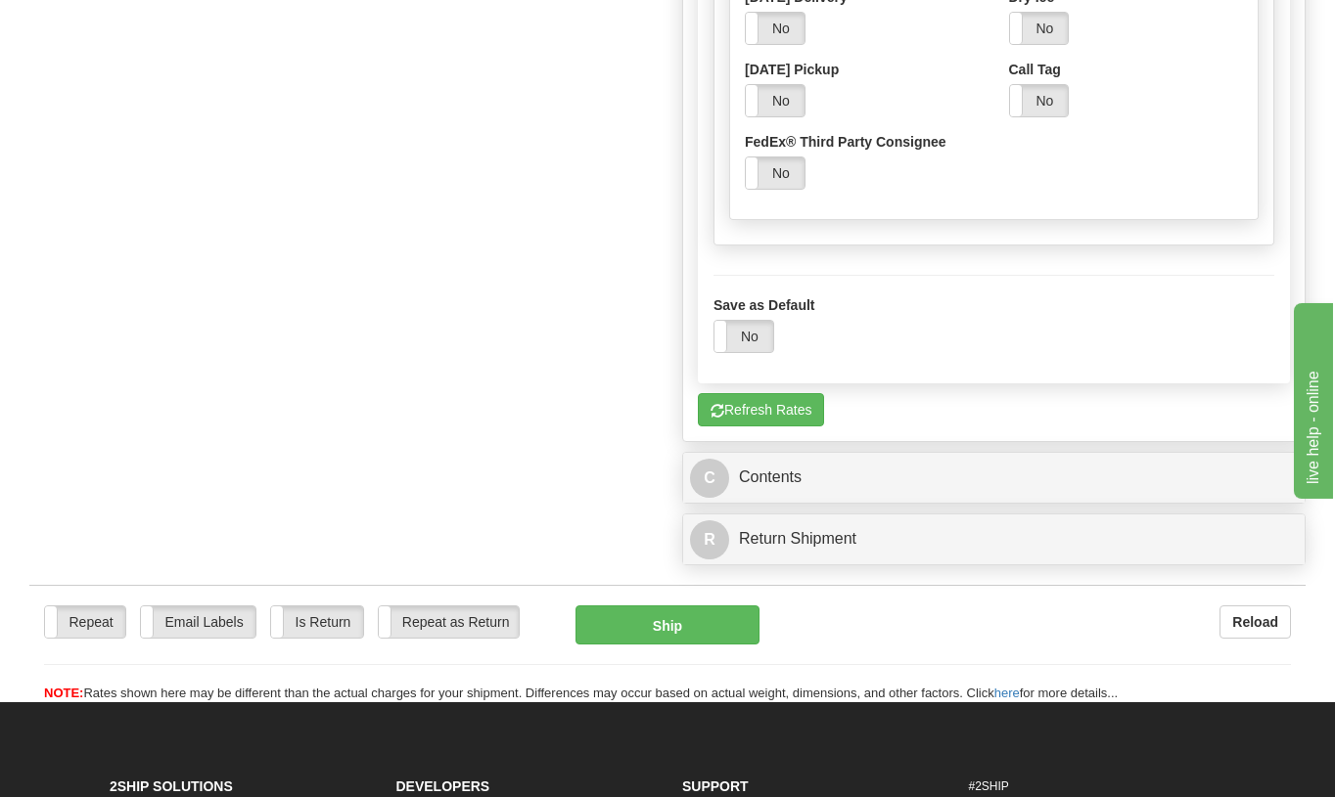
scroll to position [1370, 0]
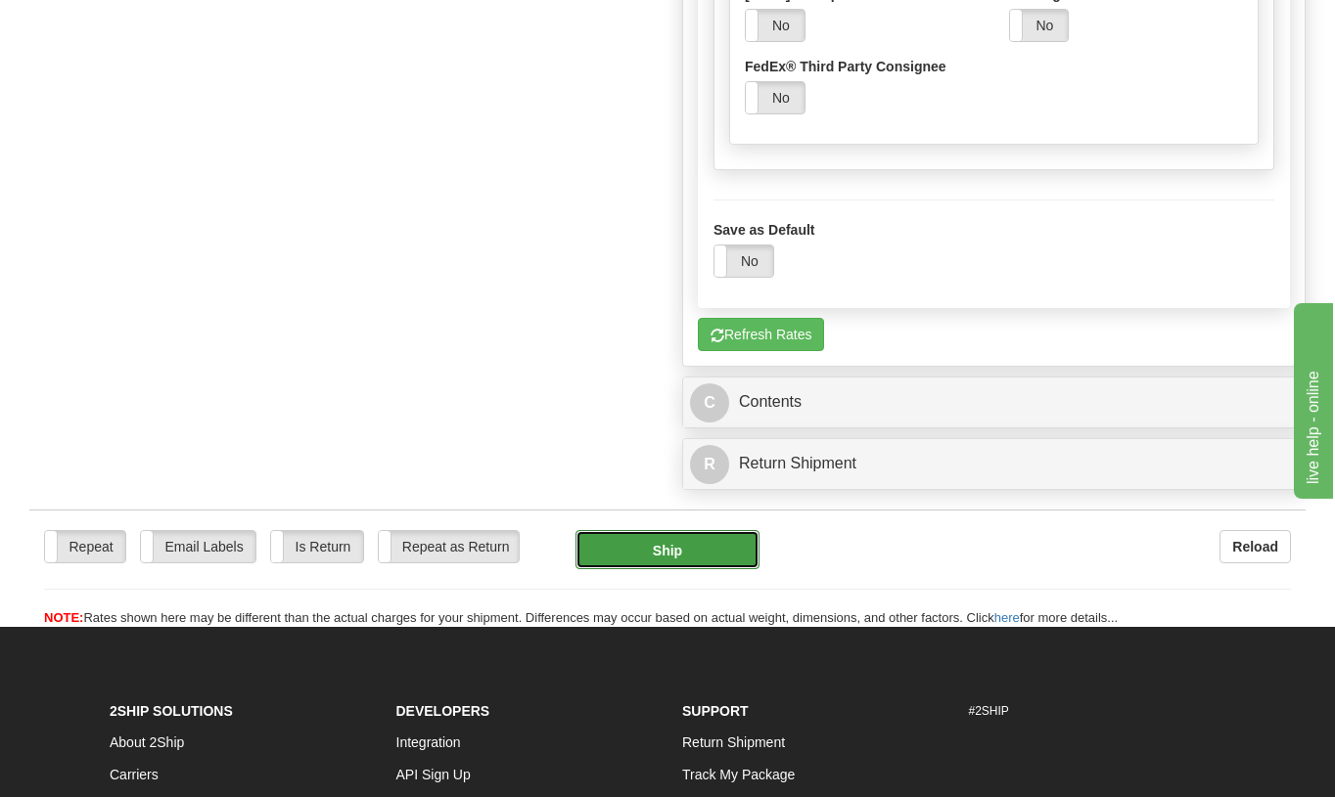
click at [670, 556] on button "Ship" at bounding box center [666, 549] width 183 height 39
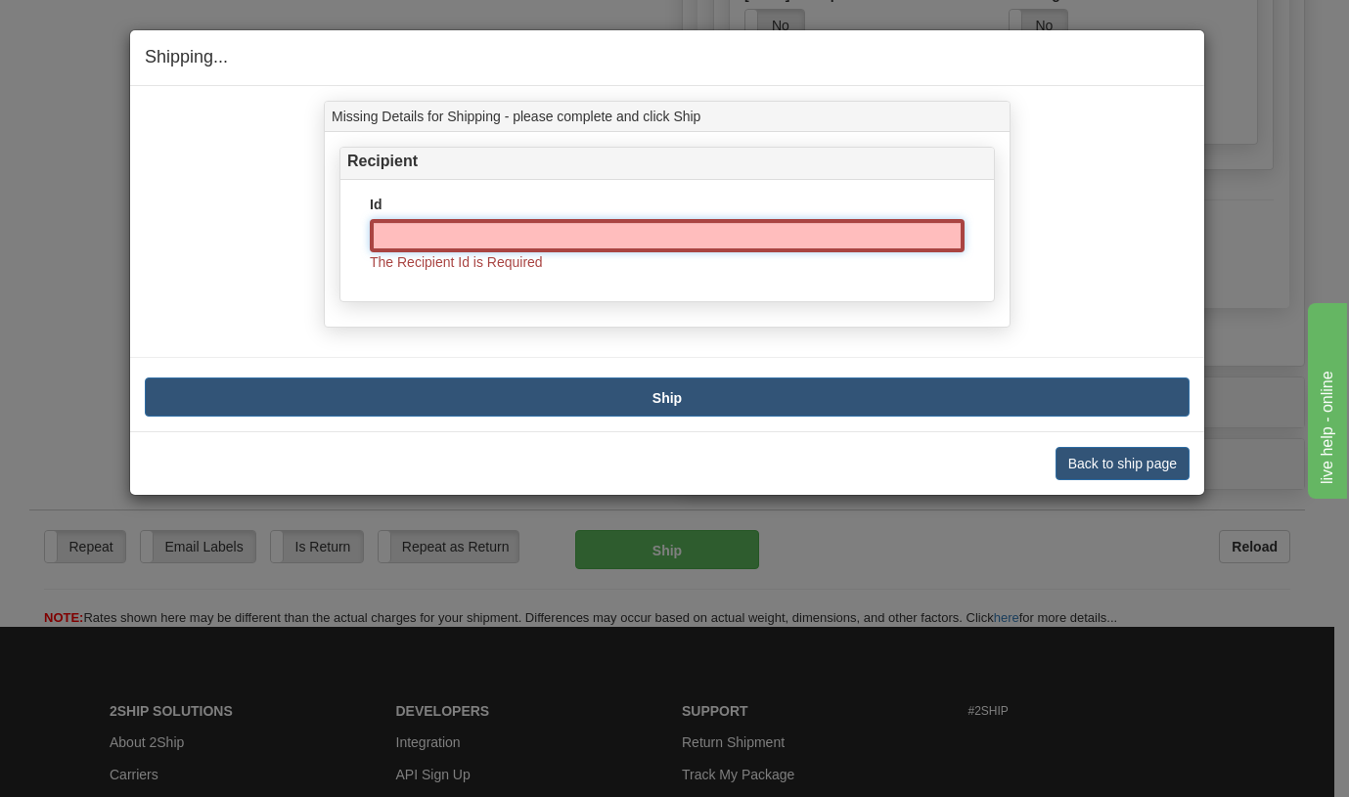
click at [460, 230] on input "Id" at bounding box center [667, 235] width 595 height 33
click at [1165, 458] on button "Back to ship page" at bounding box center [1123, 463] width 134 height 33
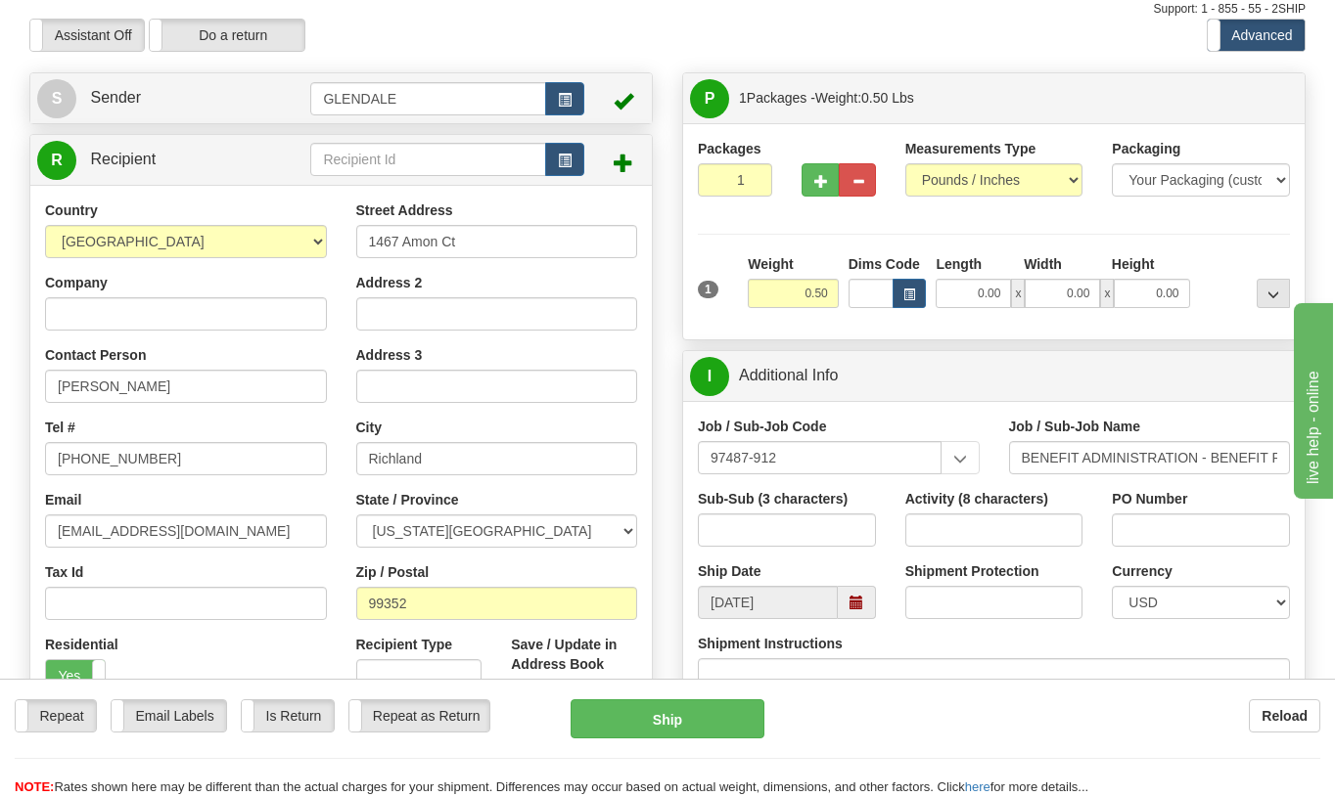
scroll to position [0, 0]
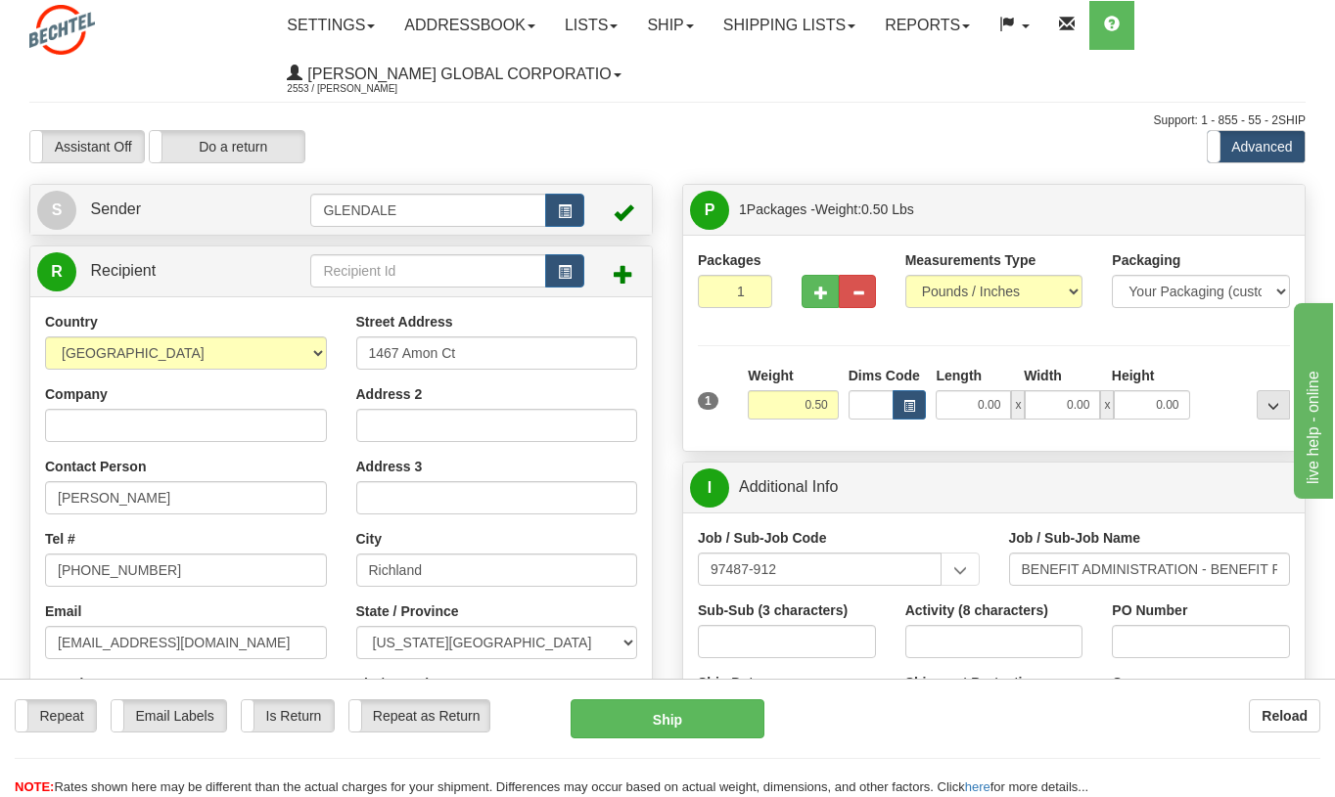
click at [619, 273] on span at bounding box center [623, 274] width 20 height 20
click at [403, 279] on input "text" at bounding box center [427, 270] width 235 height 33
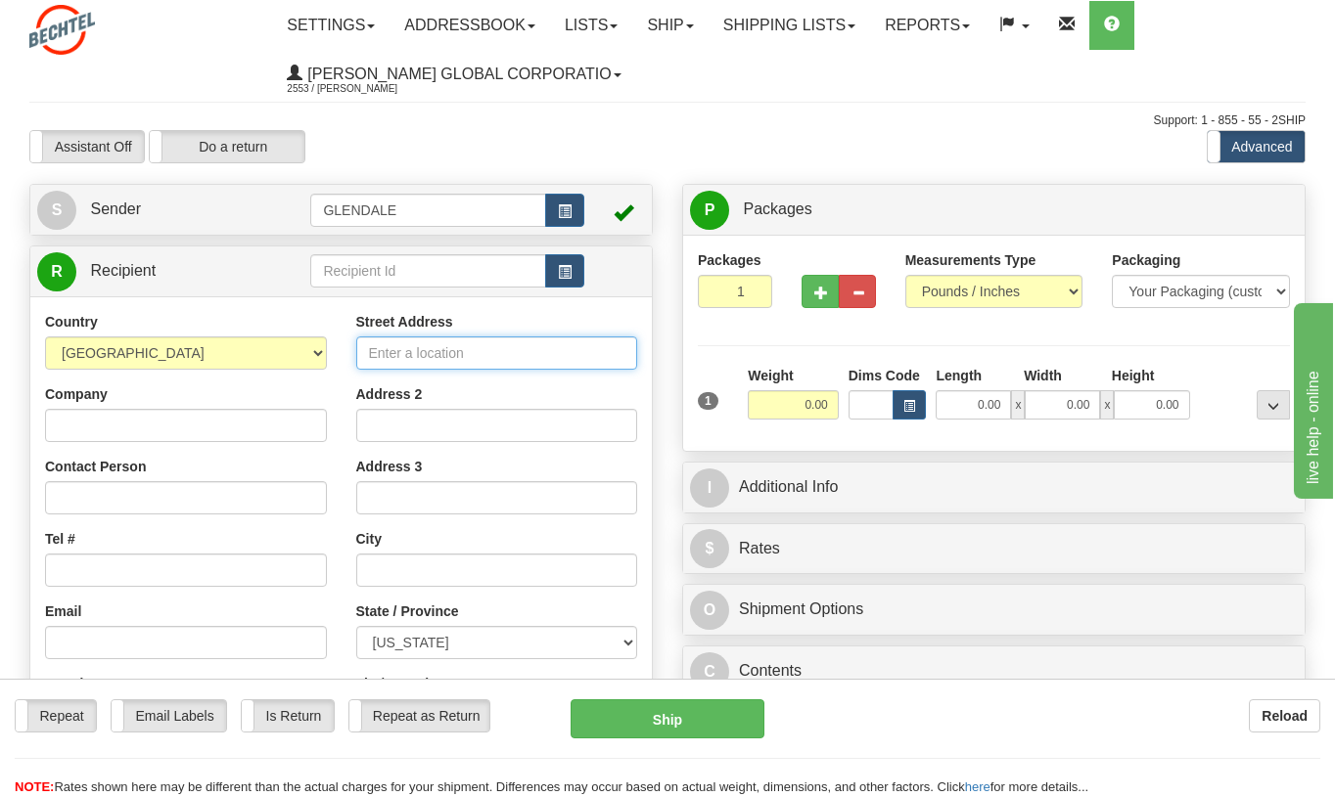
click at [396, 357] on input "Street Address" at bounding box center [497, 353] width 282 height 33
type input "1467 Amon Ct"
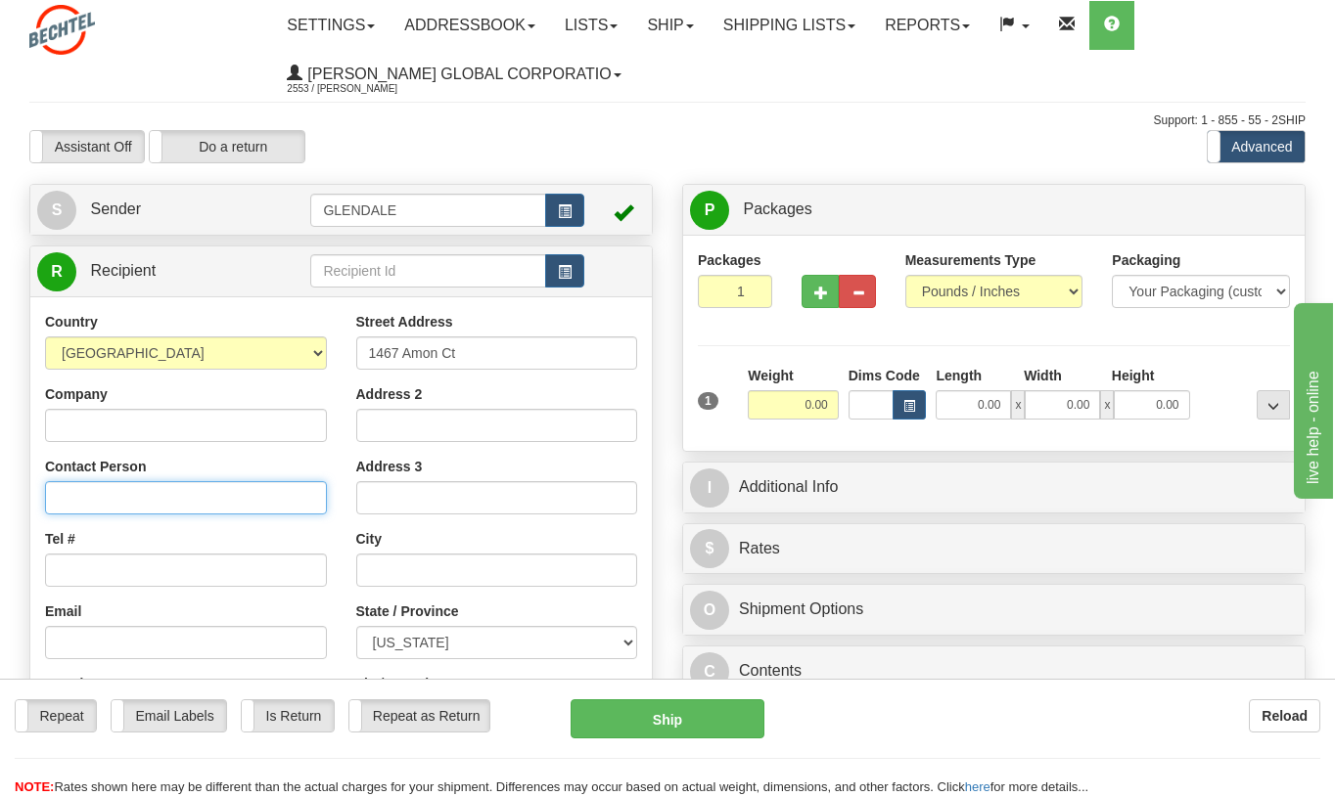
click at [138, 497] on input "Contact Person" at bounding box center [186, 497] width 282 height 33
type input "[PERSON_NAME]"
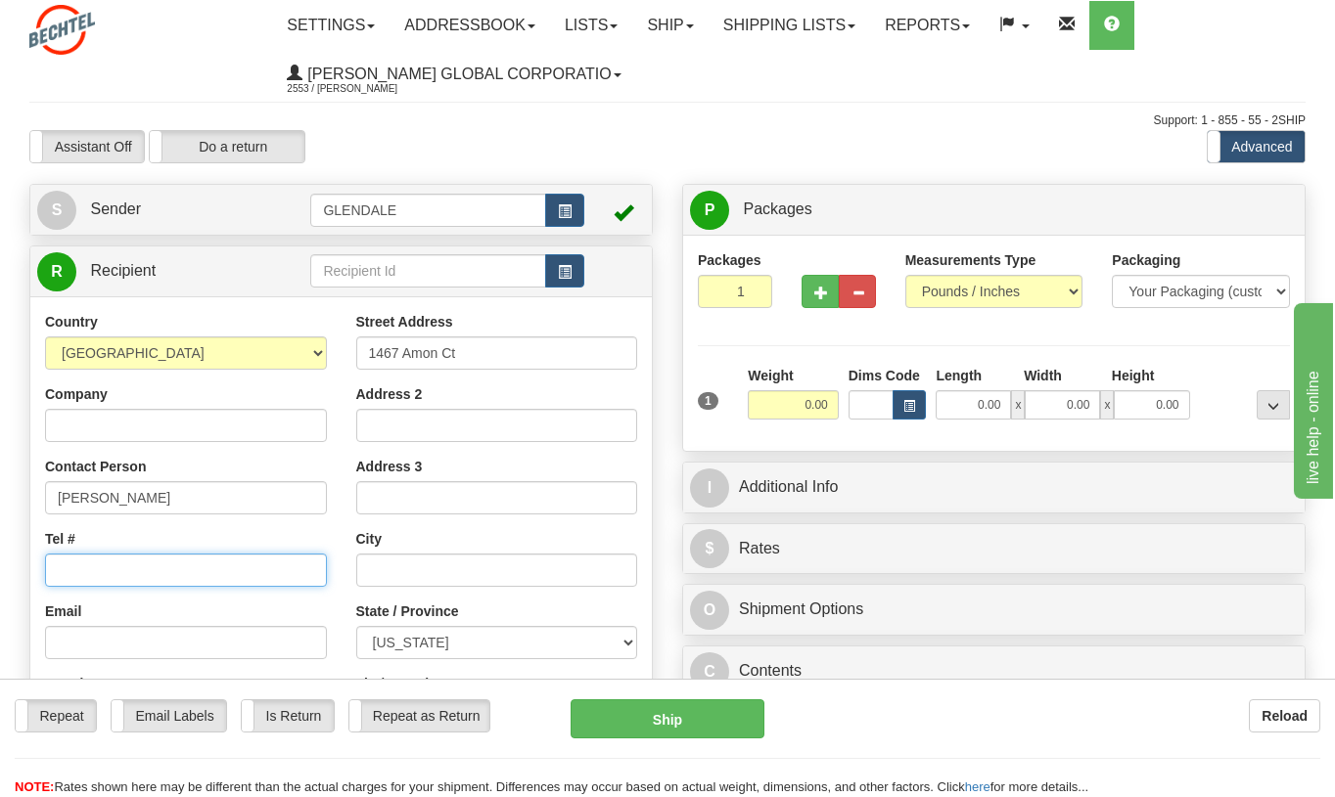
click at [150, 571] on input "Tel #" at bounding box center [186, 570] width 282 height 33
type input "[PHONE_NUMBER]"
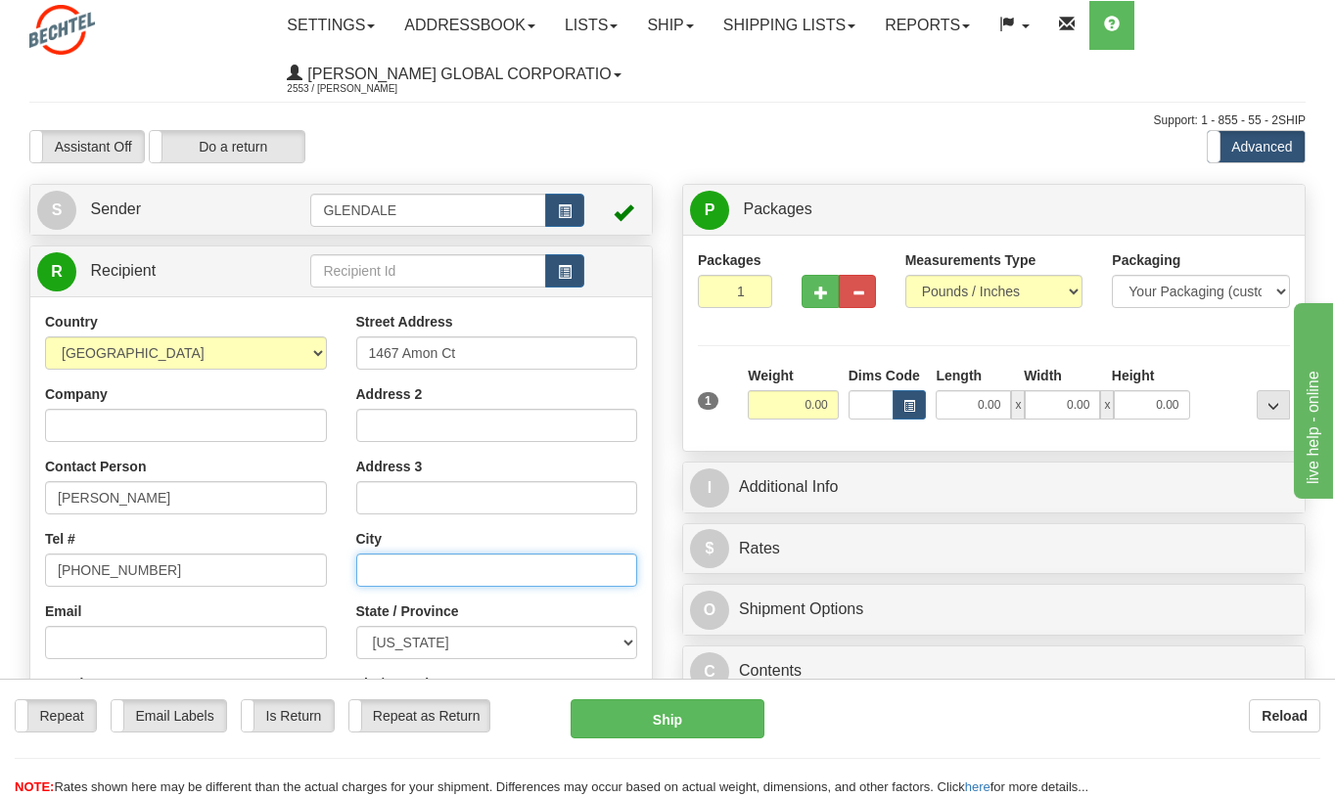
click at [493, 554] on input "text" at bounding box center [497, 570] width 282 height 33
type input "Richland"
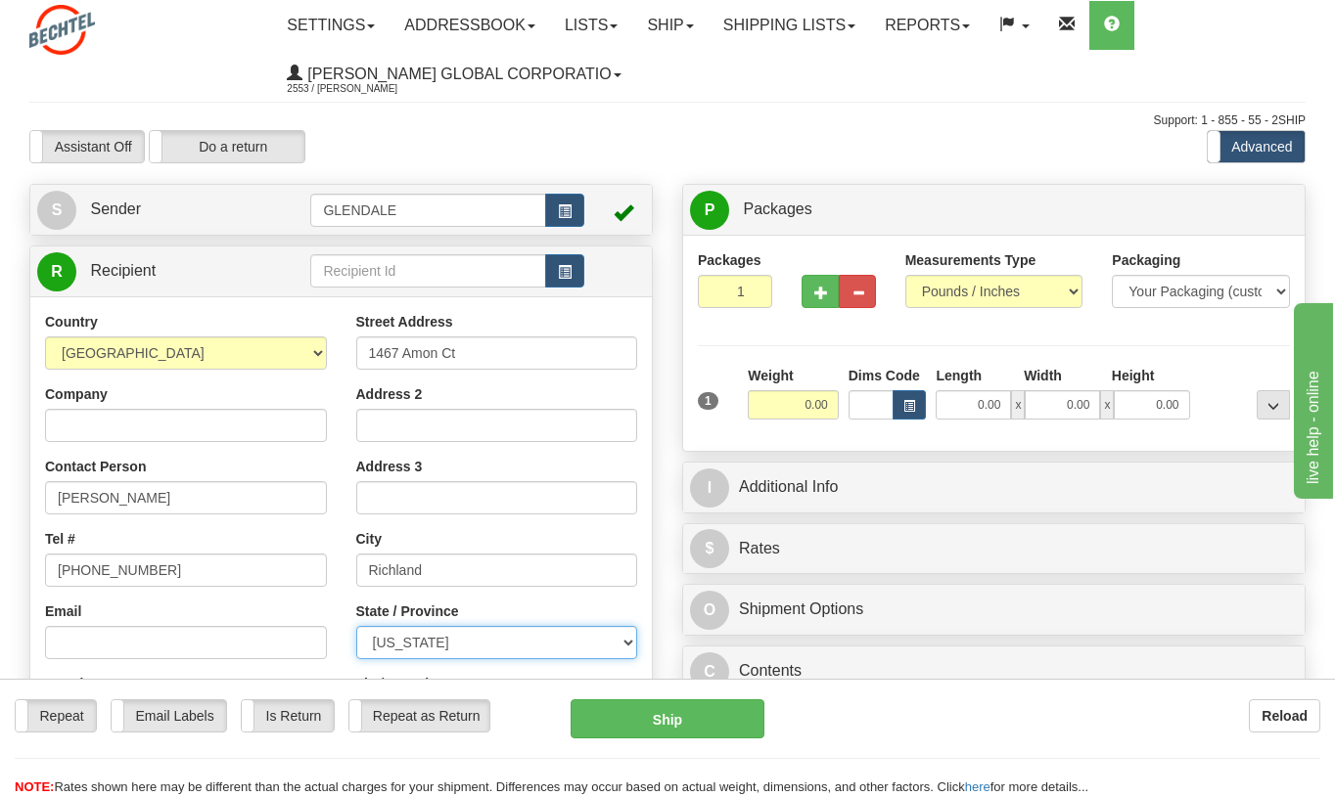
select select "WA"
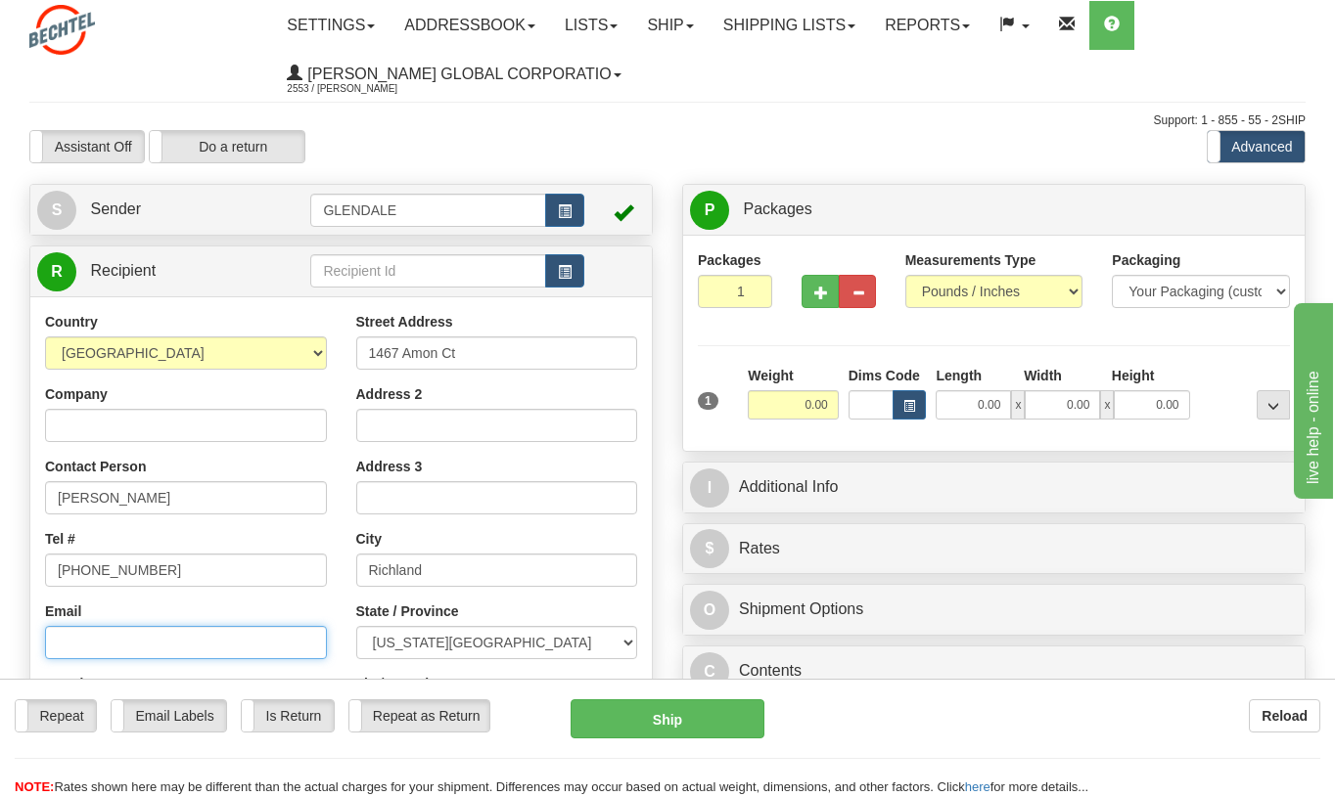
click at [189, 656] on input "Email" at bounding box center [186, 642] width 282 height 33
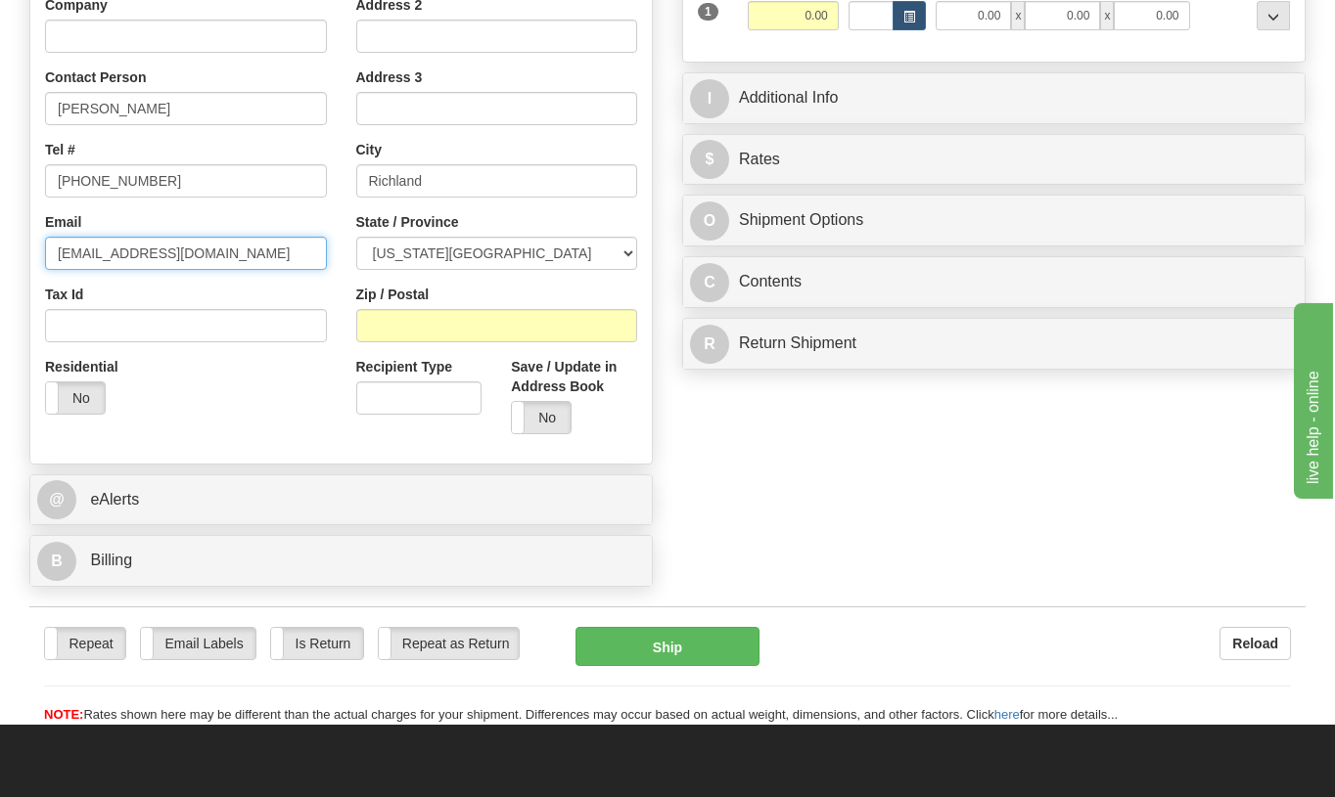
scroll to position [391, 0]
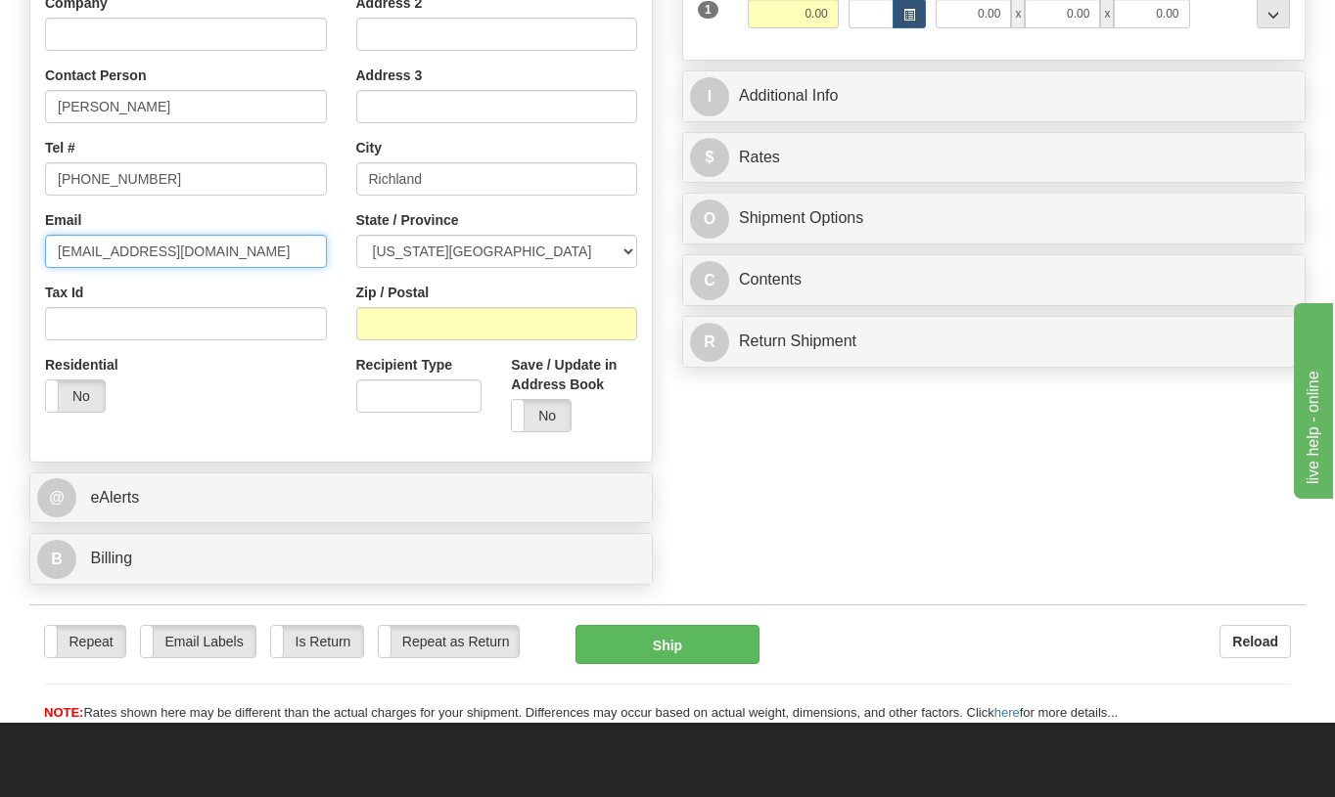
type input "klrankjr@gmail.com"
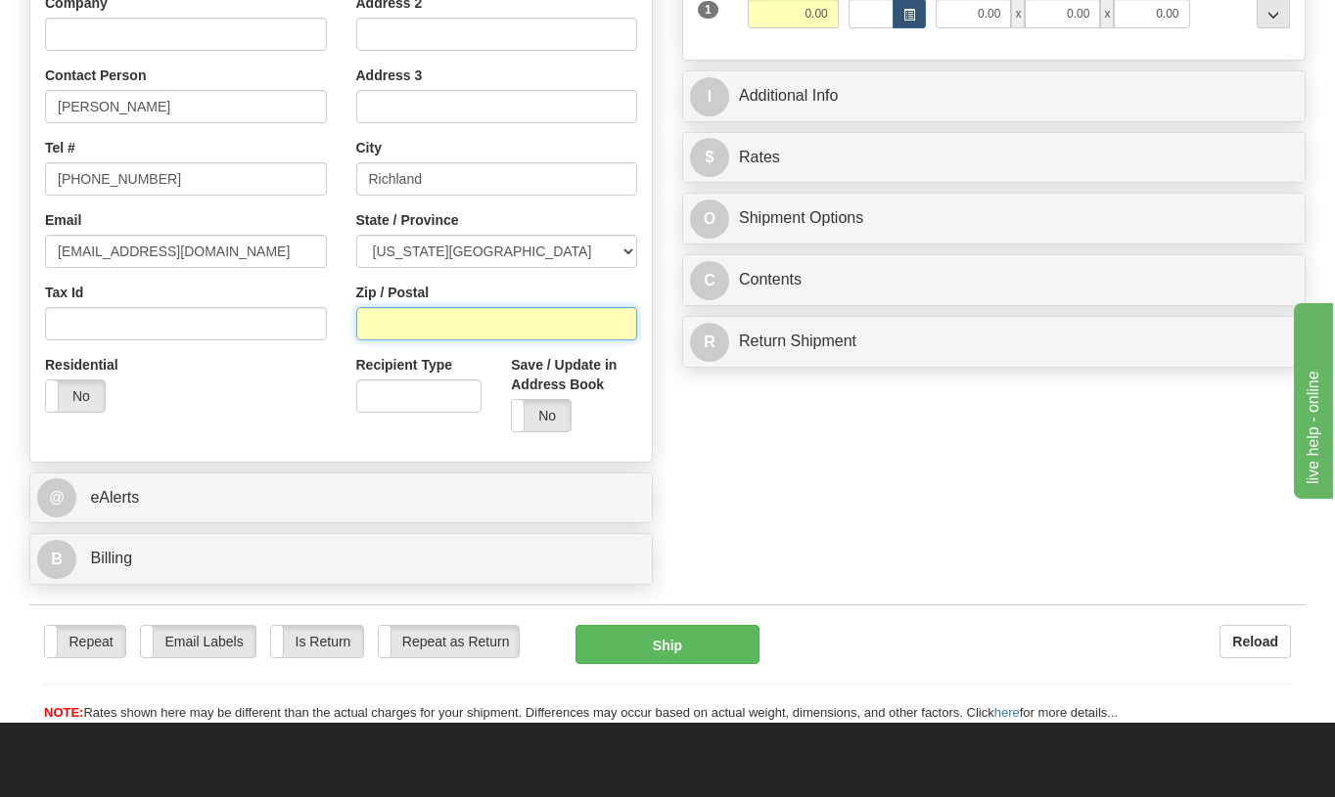
click at [420, 315] on input "Zip / Postal" at bounding box center [497, 323] width 282 height 33
type input "99352"
click at [79, 391] on label "No" at bounding box center [75, 396] width 59 height 31
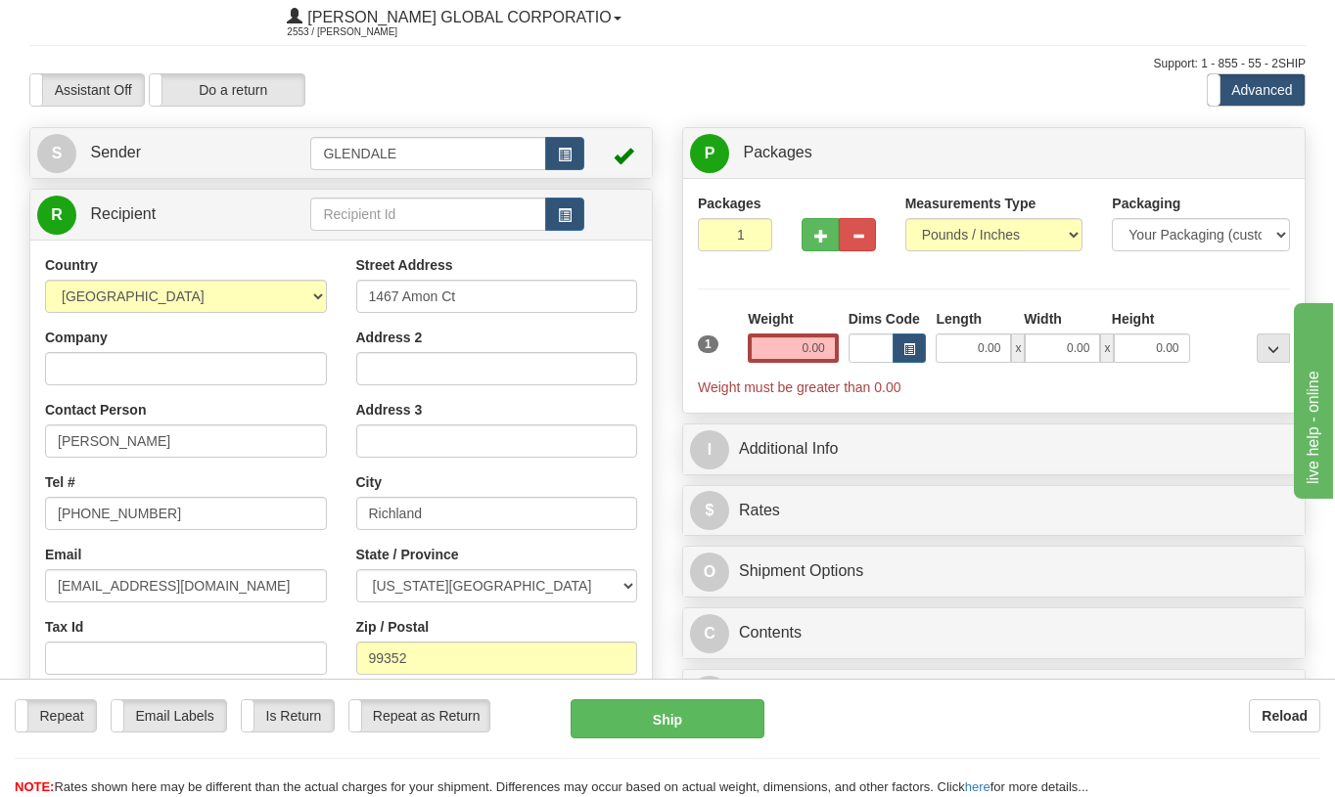
scroll to position [0, 0]
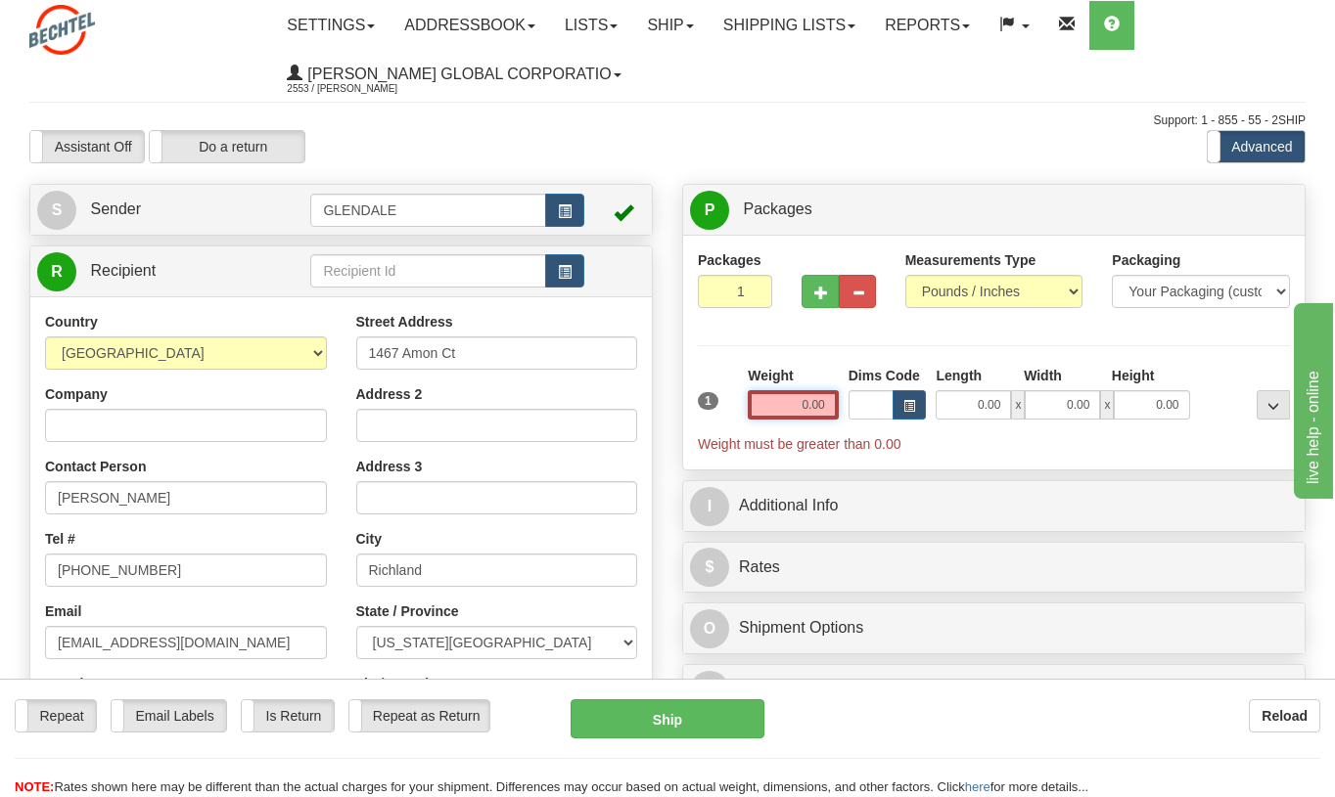
click at [809, 410] on input "0.00" at bounding box center [793, 404] width 91 height 29
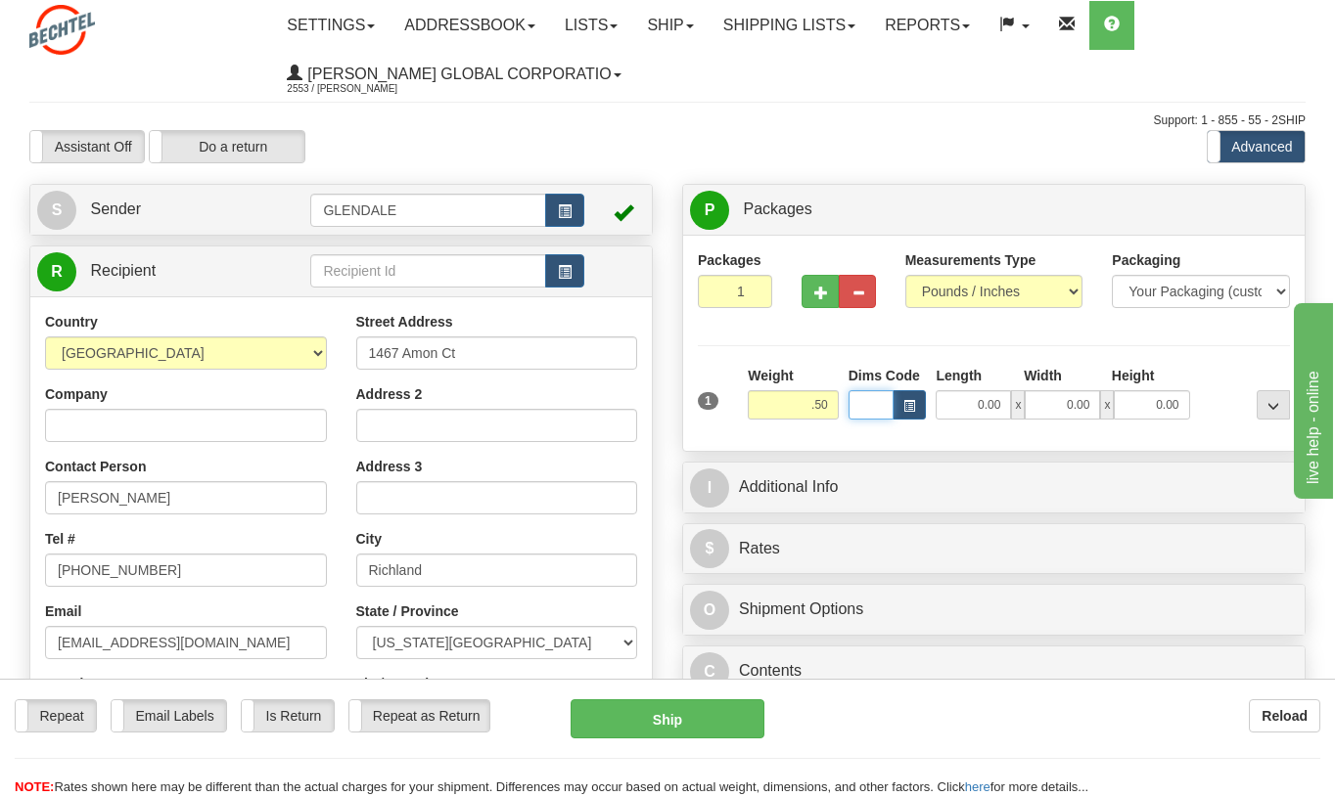
type input "0.50"
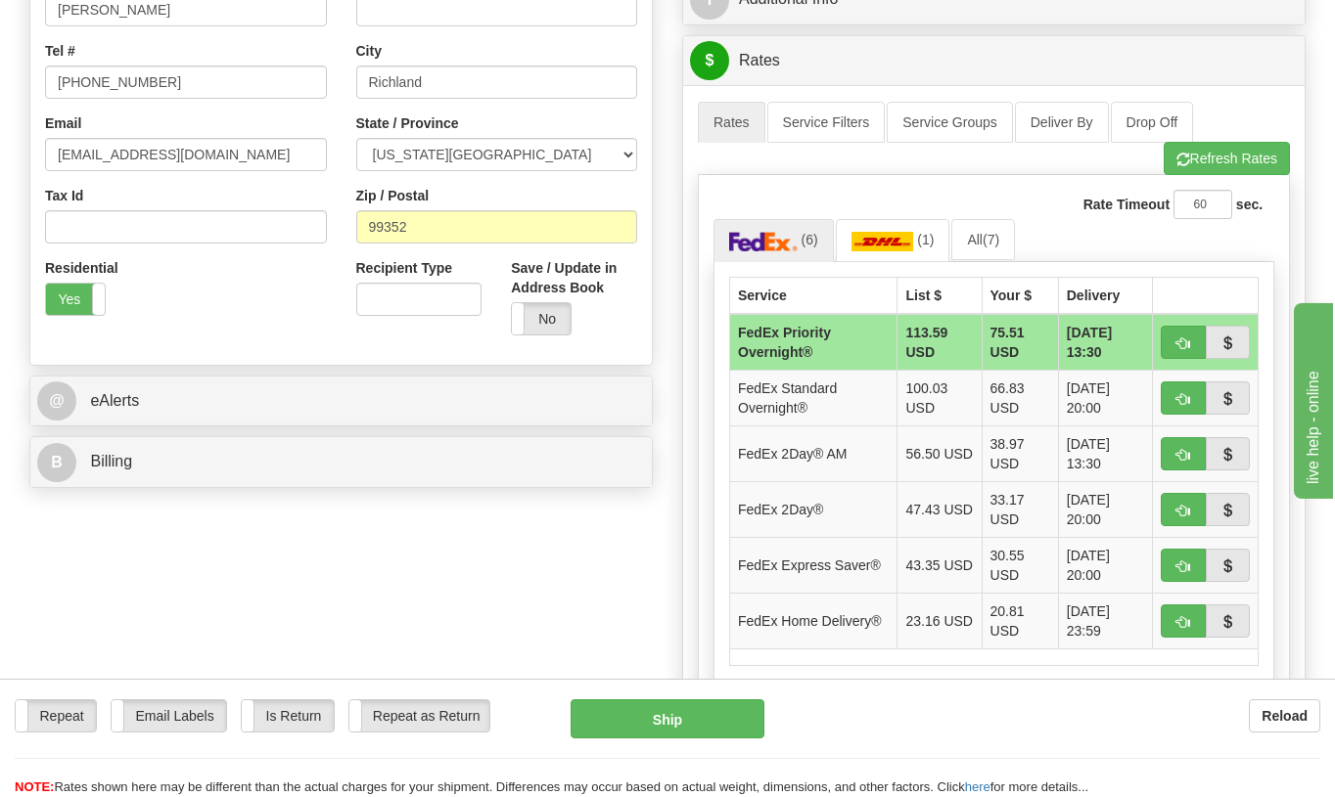
scroll to position [489, 0]
click at [791, 499] on td "FedEx 2Day®" at bounding box center [813, 508] width 167 height 56
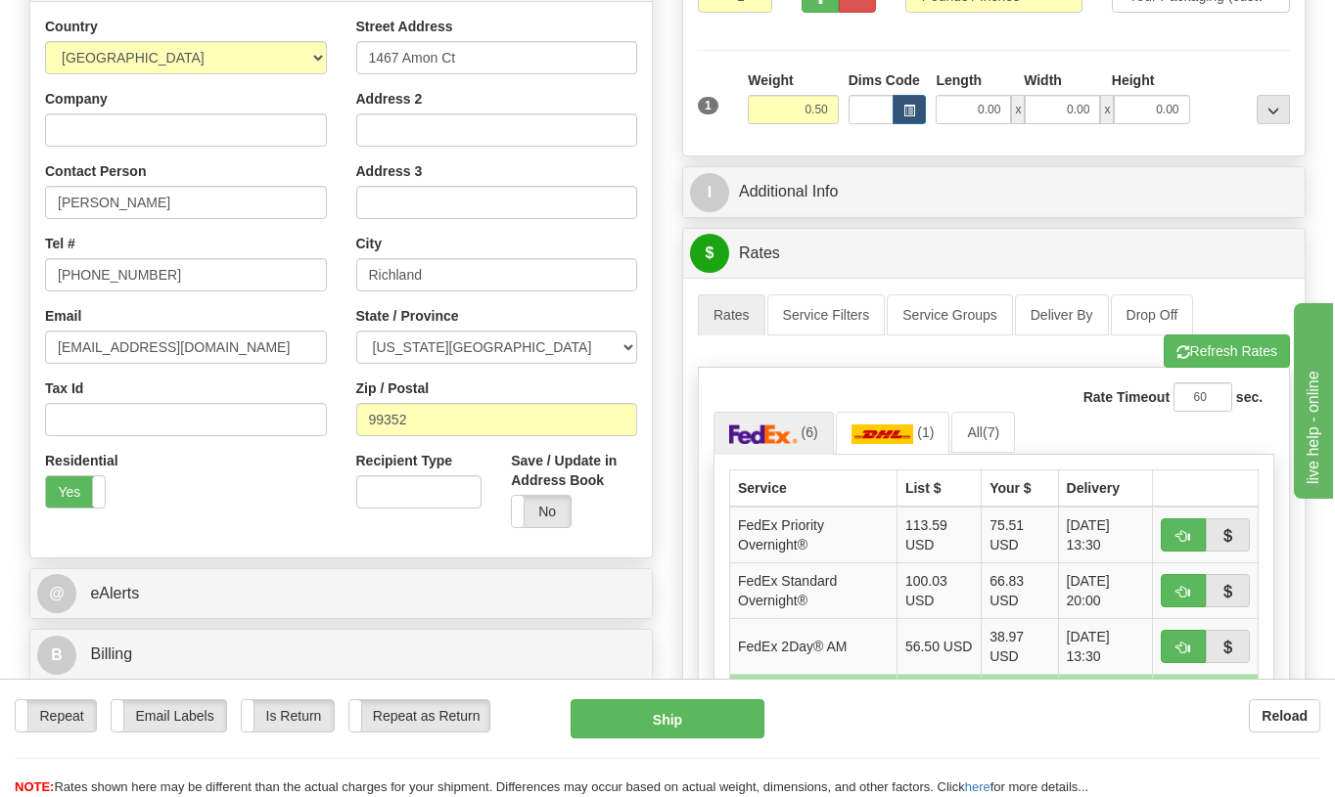
scroll to position [294, 0]
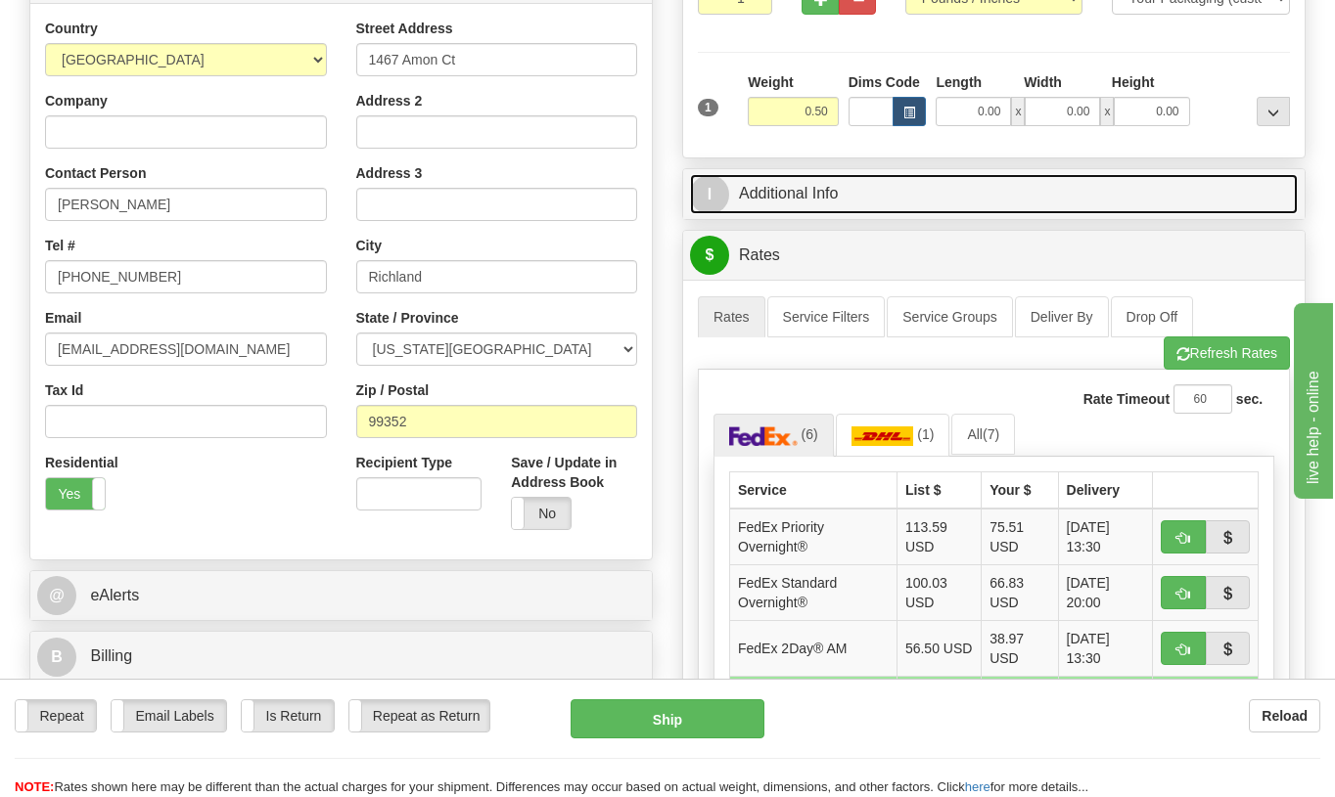
click at [793, 190] on link "I Additional Info" at bounding box center [994, 194] width 608 height 40
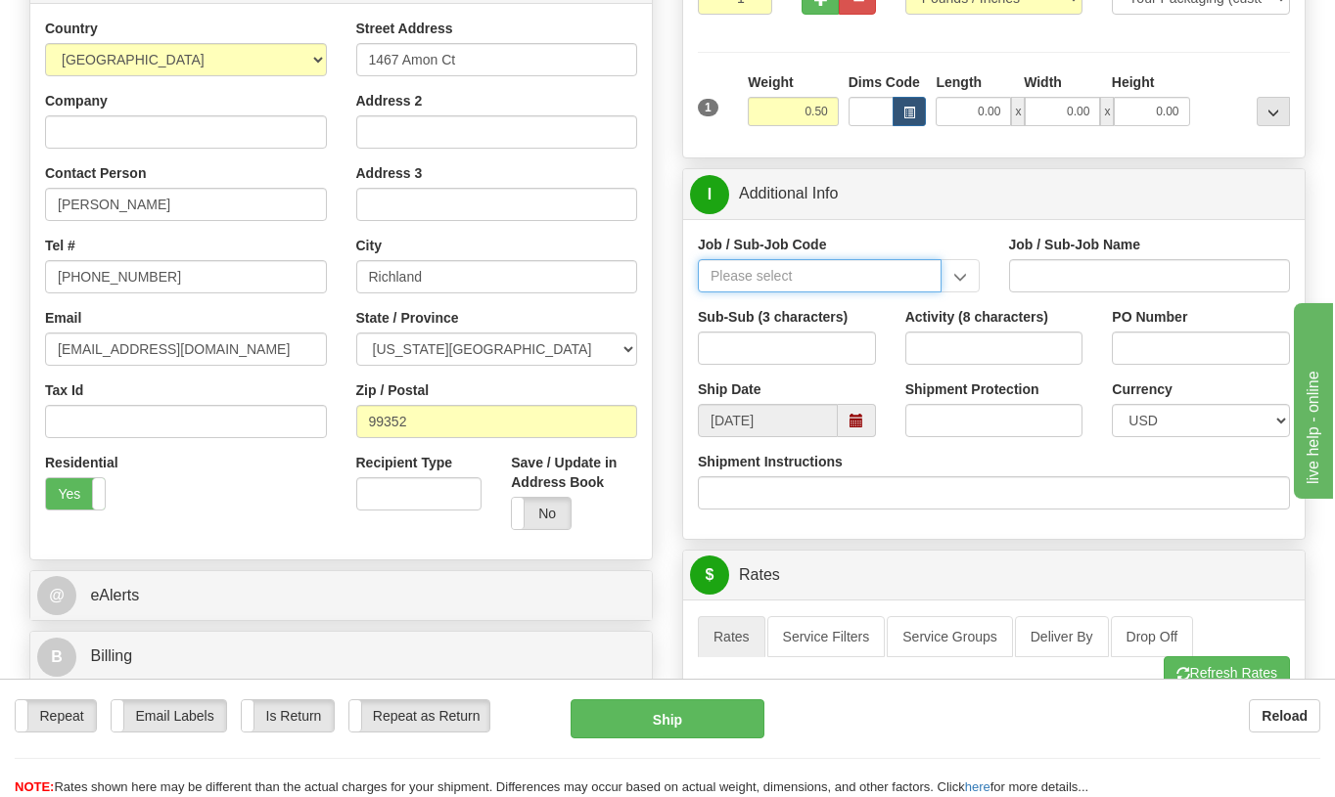
click at [731, 275] on input "Job / Sub-Job Code" at bounding box center [820, 275] width 244 height 33
type input "97487-912"
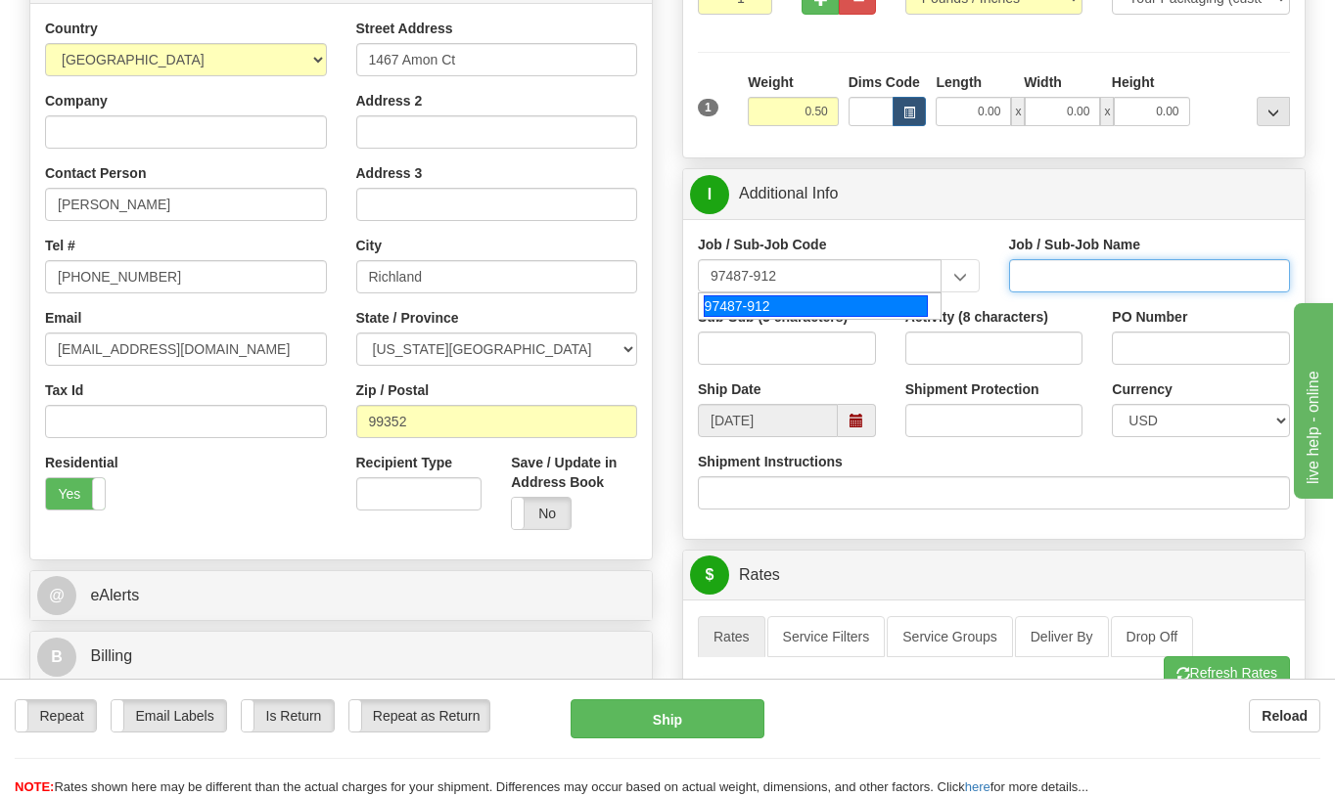
type input "BENEFIT ADMINISTRATION - BENEFIT PLAN ADMINISTRATI"
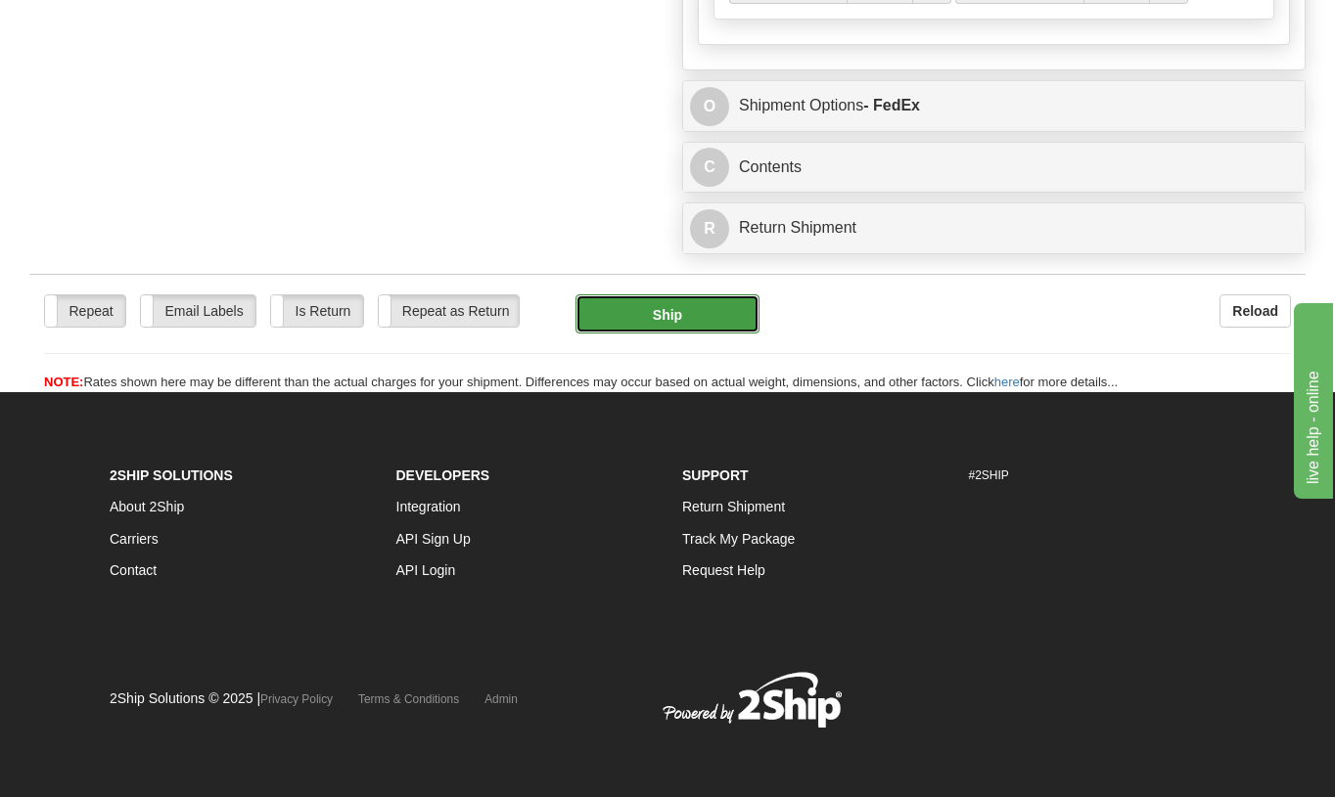
click at [662, 318] on button "Ship" at bounding box center [666, 314] width 183 height 39
type input "03"
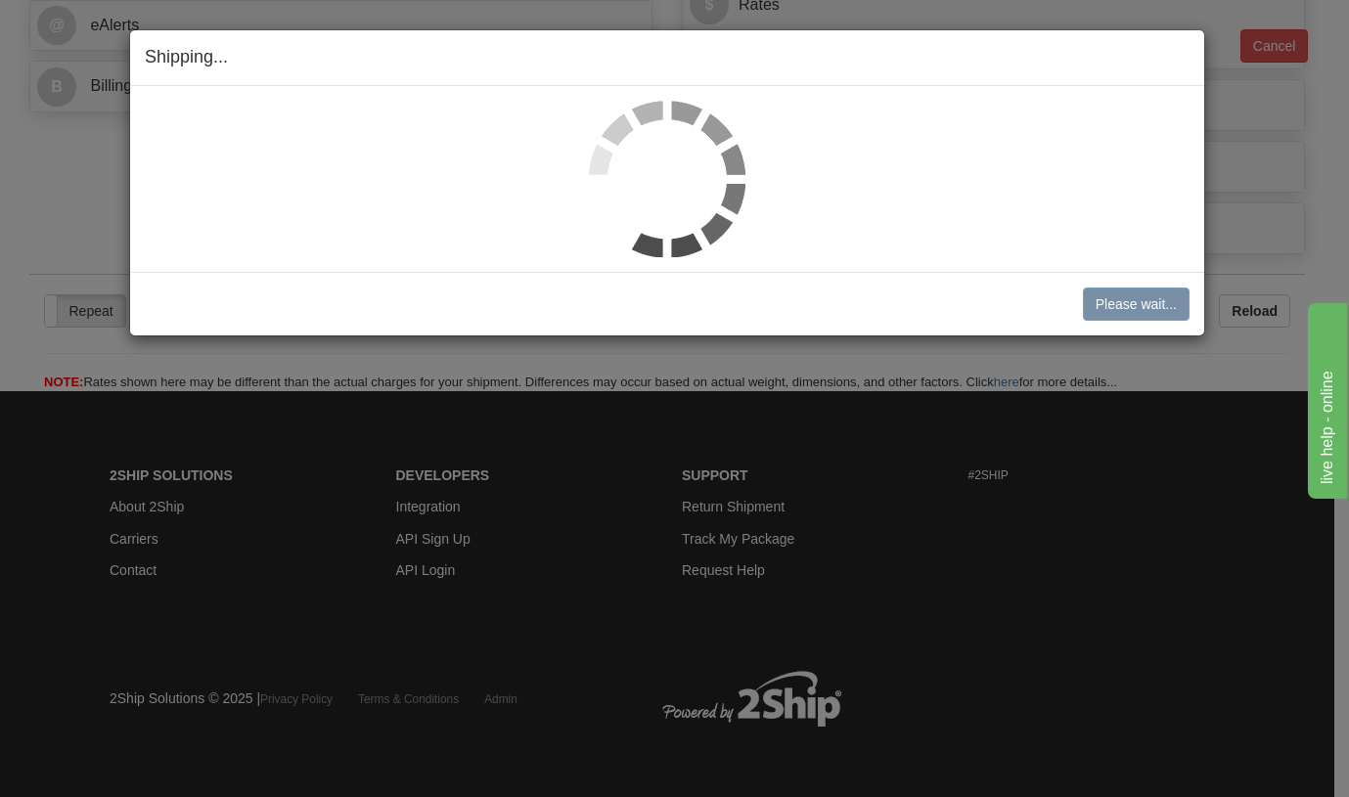
scroll to position [864, 0]
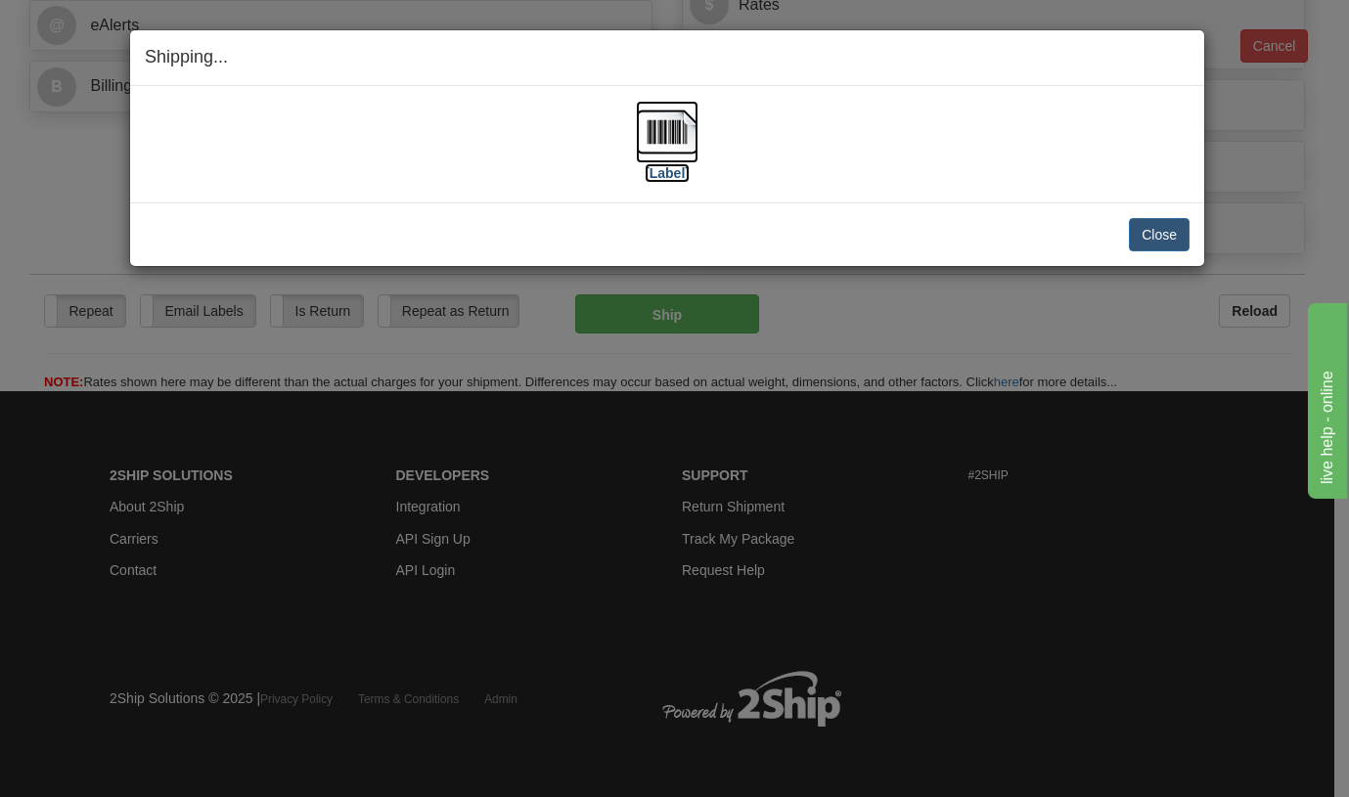
click at [675, 146] on img at bounding box center [667, 132] width 63 height 63
